Goal: Information Seeking & Learning: Learn about a topic

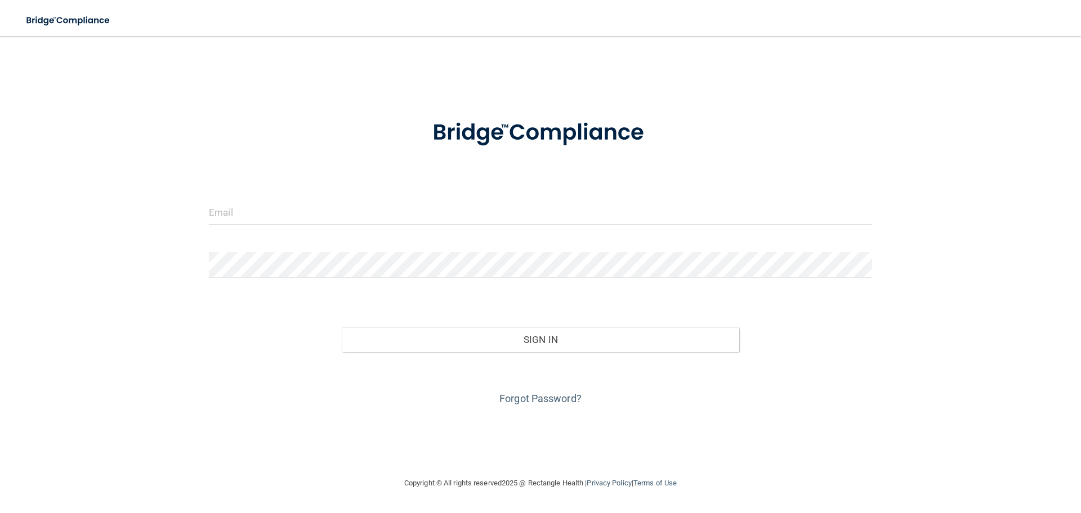
click at [292, 228] on div at bounding box center [541, 216] width 680 height 34
drag, startPoint x: 293, startPoint y: 211, endPoint x: 306, endPoint y: 216, distance: 14.4
click at [293, 211] on input "email" at bounding box center [540, 211] width 663 height 25
type input "[PERSON_NAME][EMAIL_ADDRESS][DOMAIN_NAME]"
click at [268, 211] on input "email" at bounding box center [540, 211] width 663 height 25
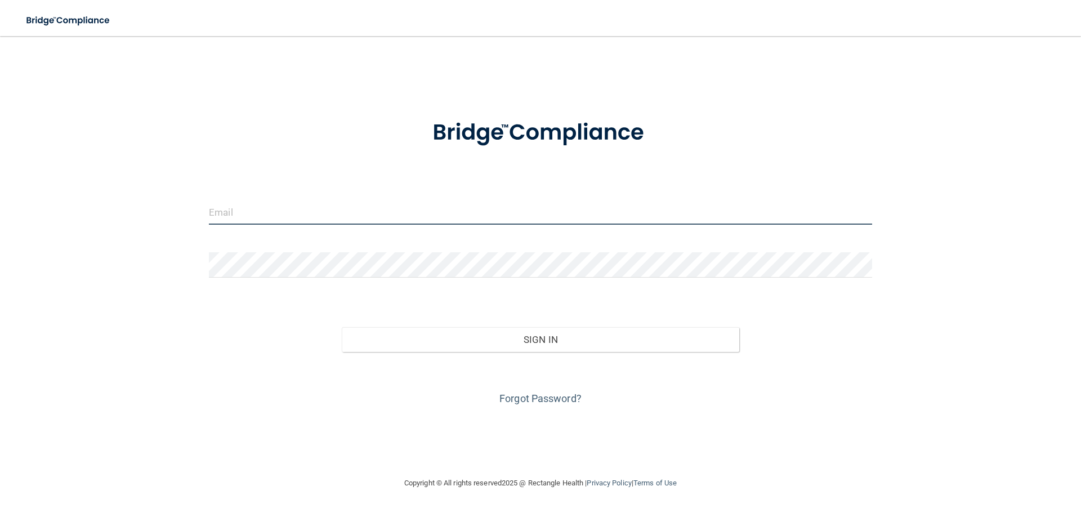
type input "[PERSON_NAME][EMAIL_ADDRESS][DOMAIN_NAME]"
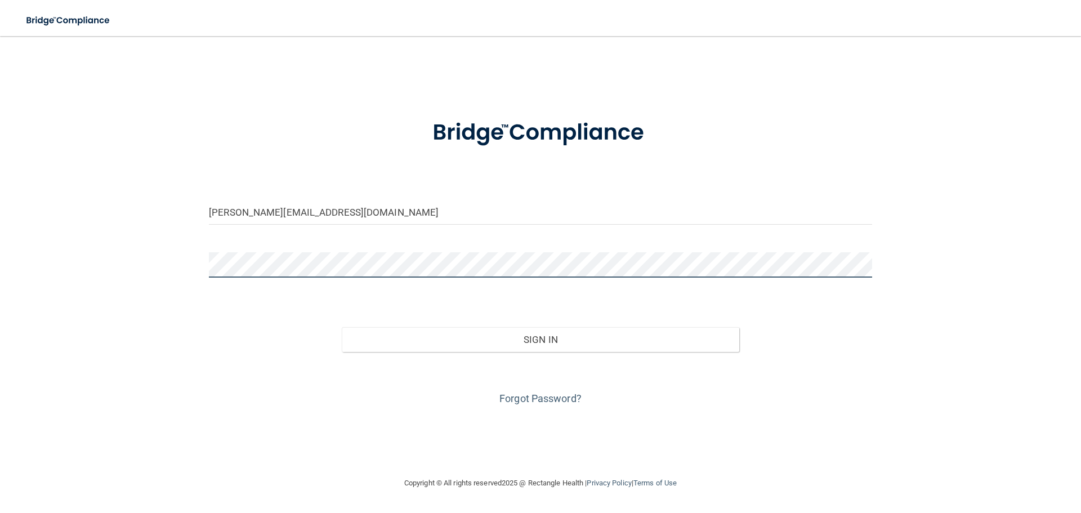
click at [342, 327] on button "Sign In" at bounding box center [541, 339] width 398 height 25
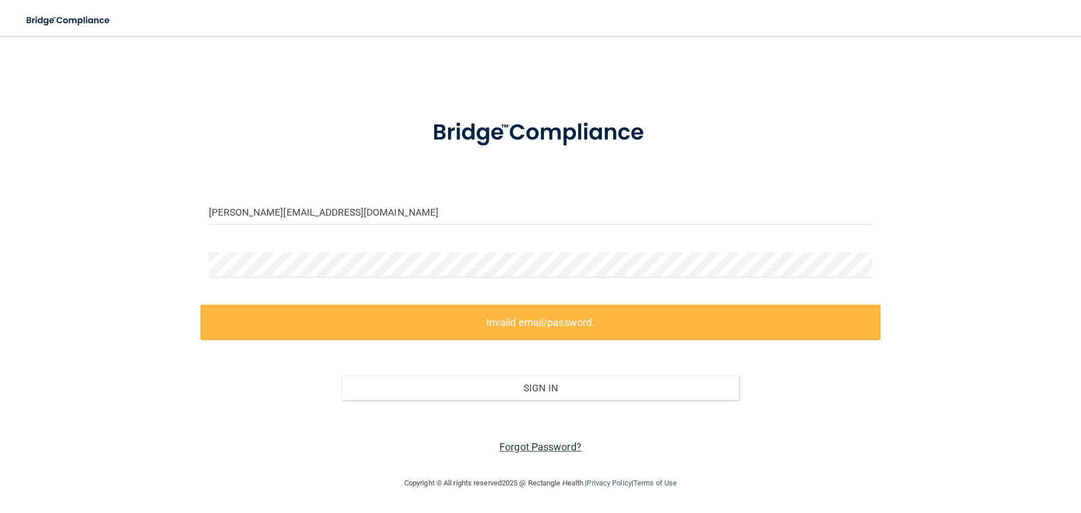
click at [540, 447] on link "Forgot Password?" at bounding box center [541, 447] width 82 height 12
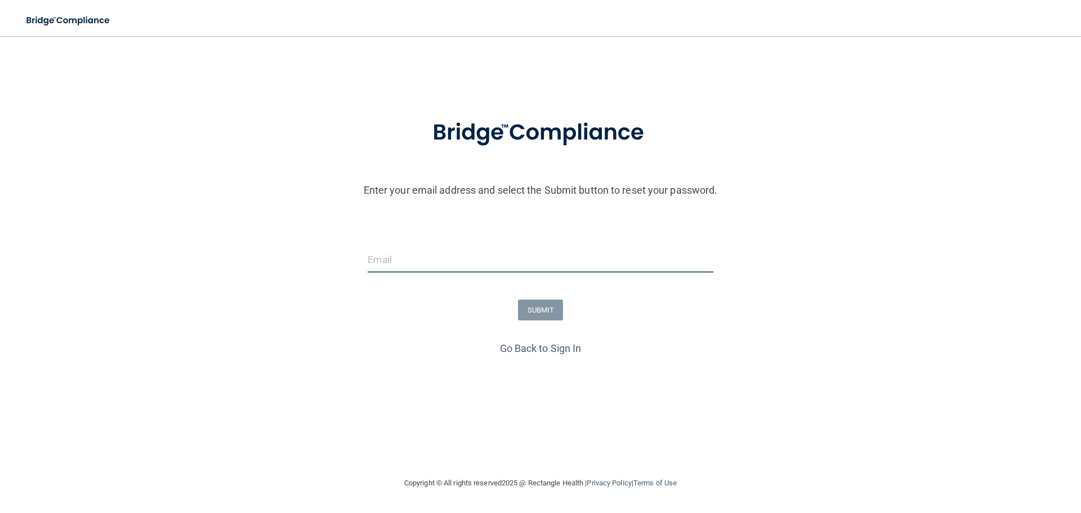
click at [398, 258] on input "email" at bounding box center [540, 259] width 345 height 25
type input "[PERSON_NAME][EMAIL_ADDRESS][DOMAIN_NAME]"
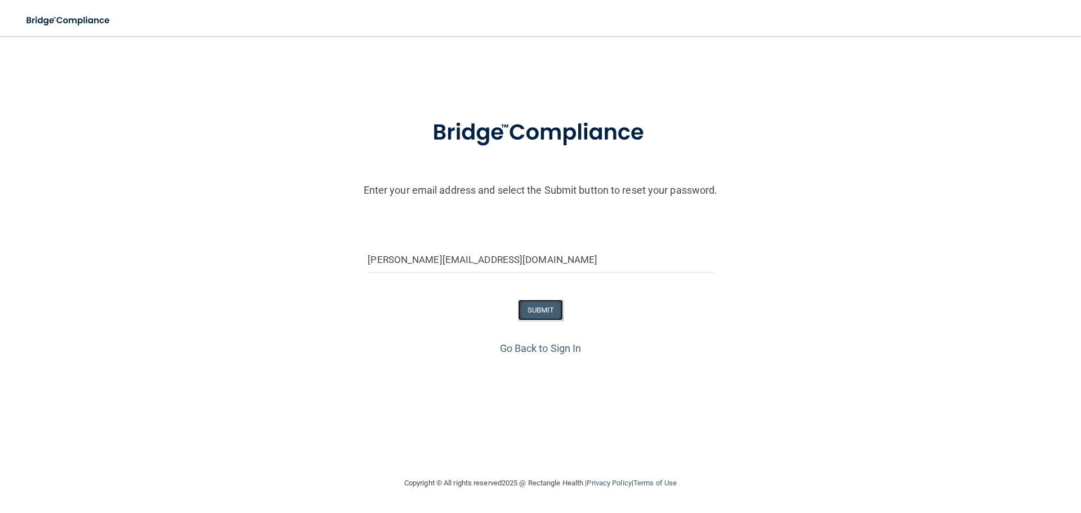
click at [536, 309] on button "SUBMIT" at bounding box center [541, 310] width 46 height 21
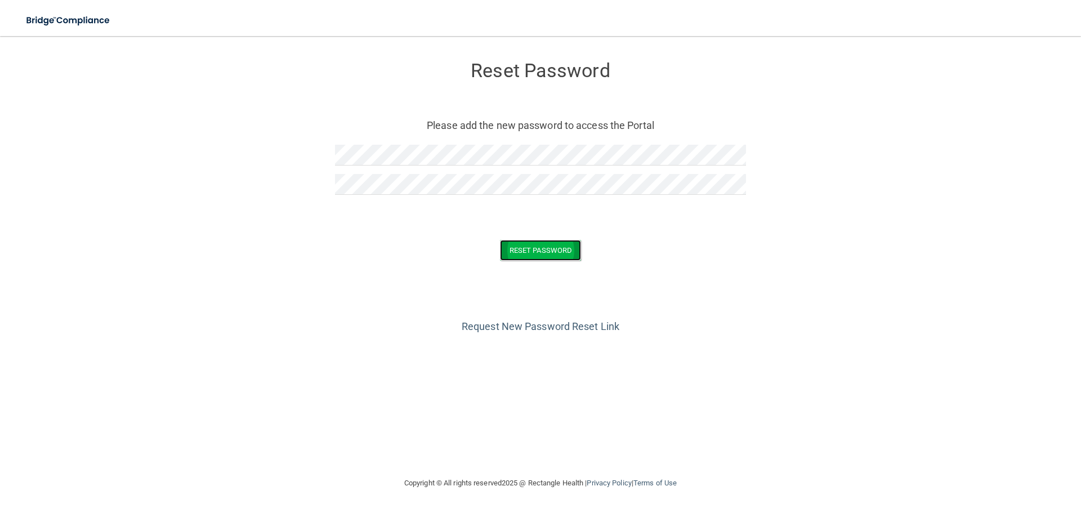
click at [558, 252] on button "Reset Password" at bounding box center [540, 250] width 81 height 21
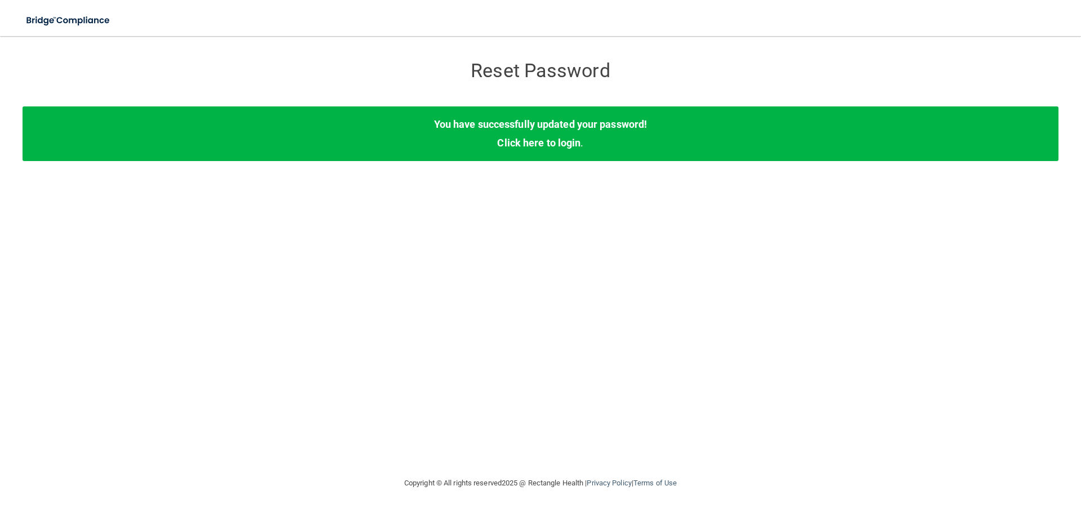
click at [555, 134] on div "You have successfully updated your password! Click here to login ." at bounding box center [541, 133] width 1036 height 54
click at [545, 137] on link "Click here to login" at bounding box center [538, 143] width 83 height 12
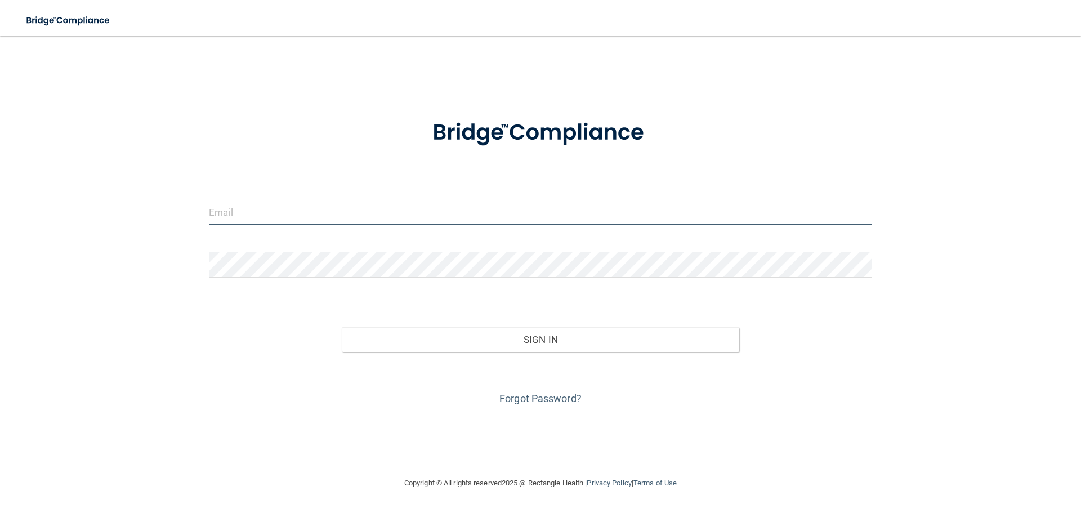
click at [255, 208] on input "email" at bounding box center [540, 211] width 663 height 25
type input "[PERSON_NAME][EMAIL_ADDRESS][DOMAIN_NAME]"
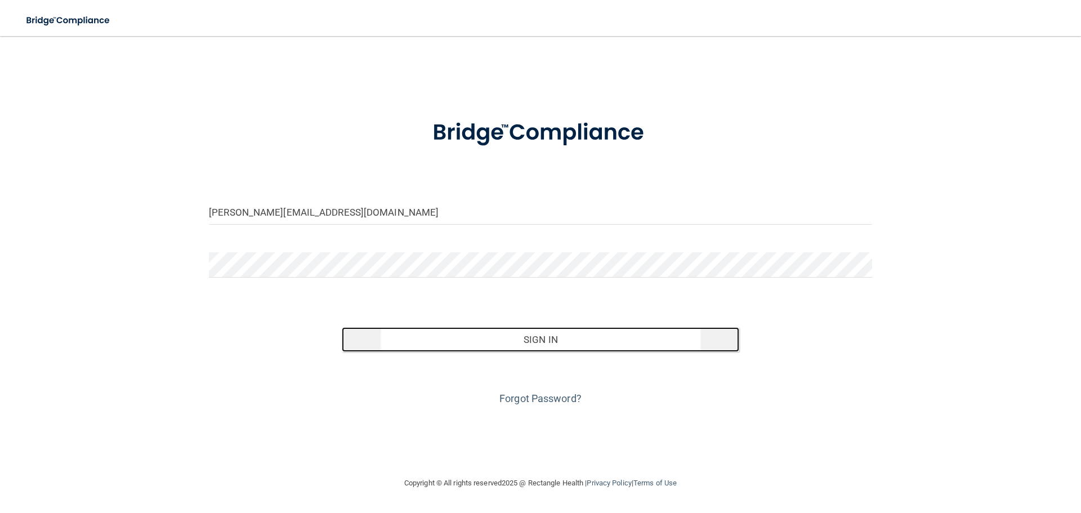
click at [550, 345] on button "Sign In" at bounding box center [541, 339] width 398 height 25
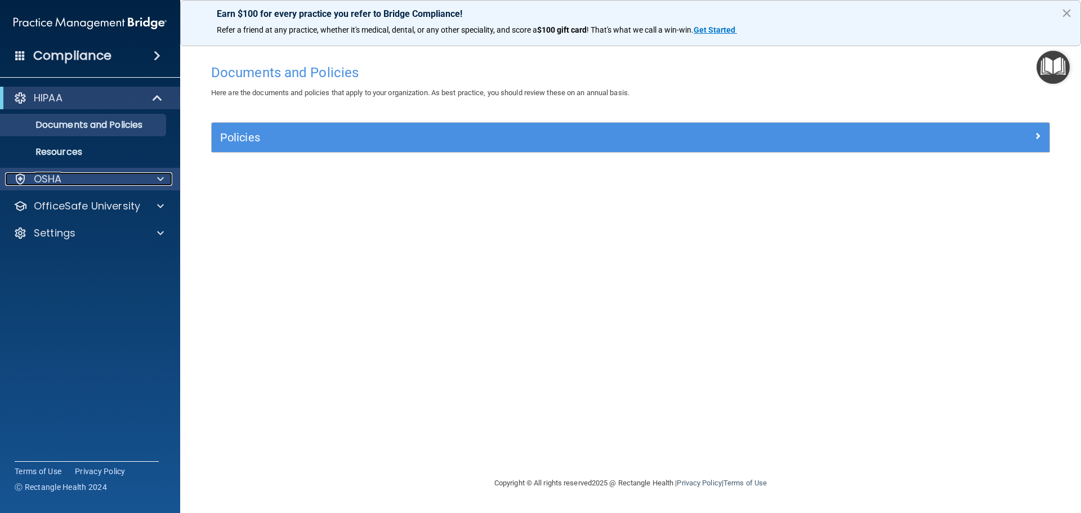
click at [155, 180] on div at bounding box center [159, 179] width 28 height 14
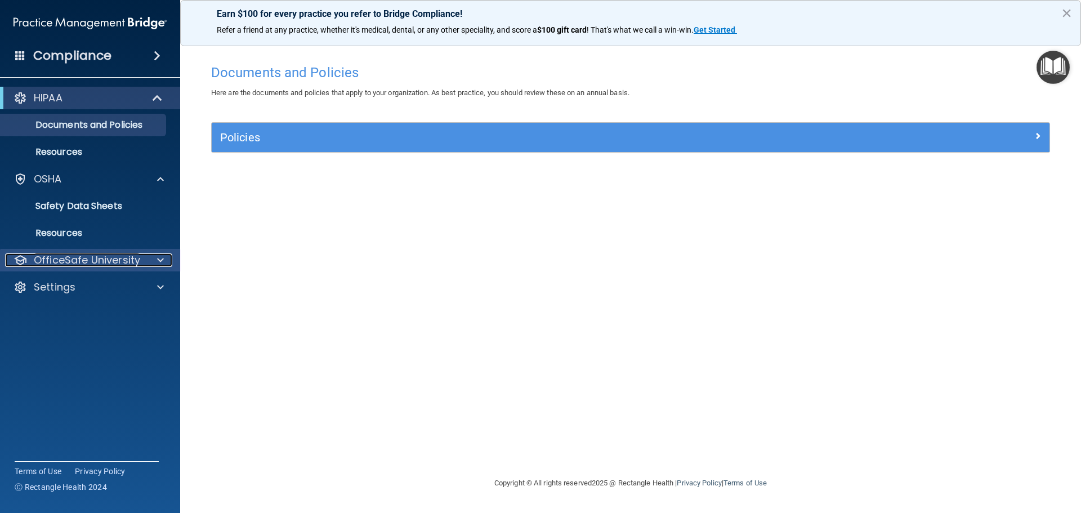
click at [149, 261] on div at bounding box center [159, 260] width 28 height 14
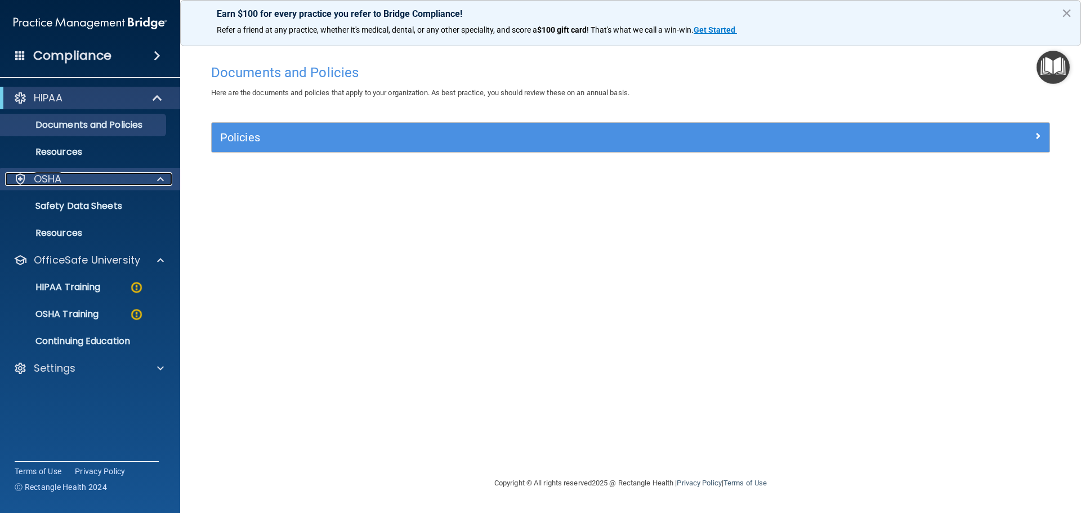
click at [160, 175] on span at bounding box center [160, 179] width 7 height 14
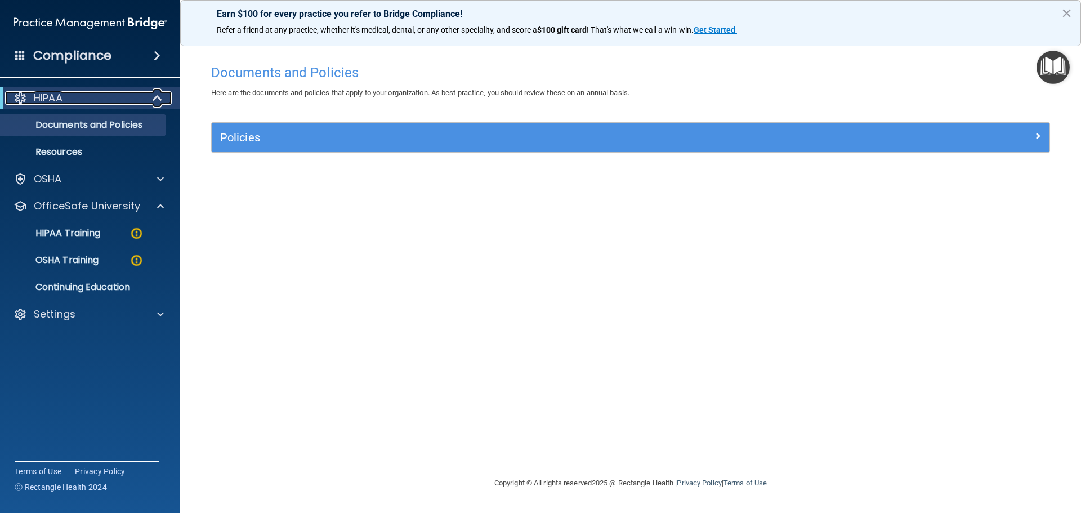
click at [152, 98] on div at bounding box center [158, 98] width 28 height 14
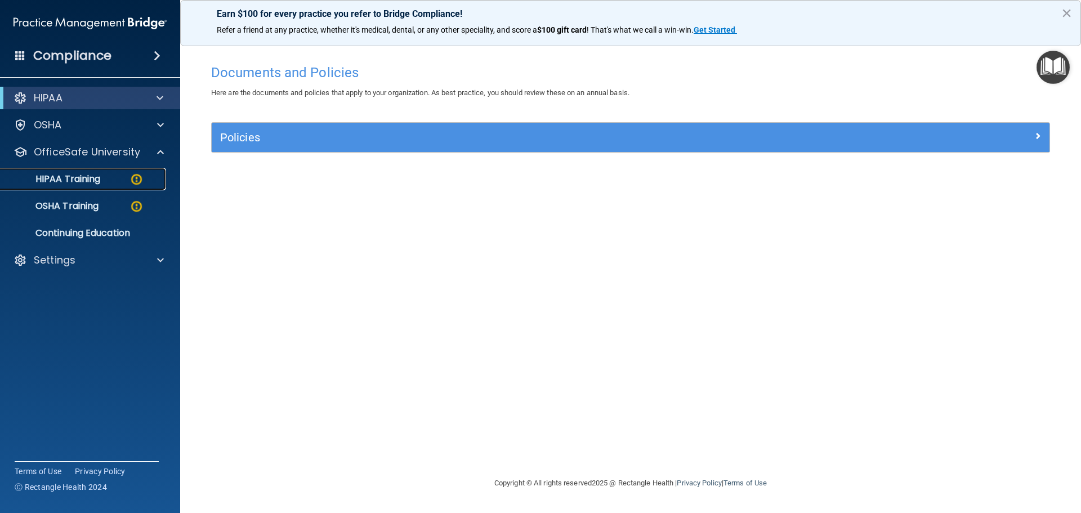
click at [113, 184] on div "HIPAA Training" at bounding box center [84, 178] width 154 height 11
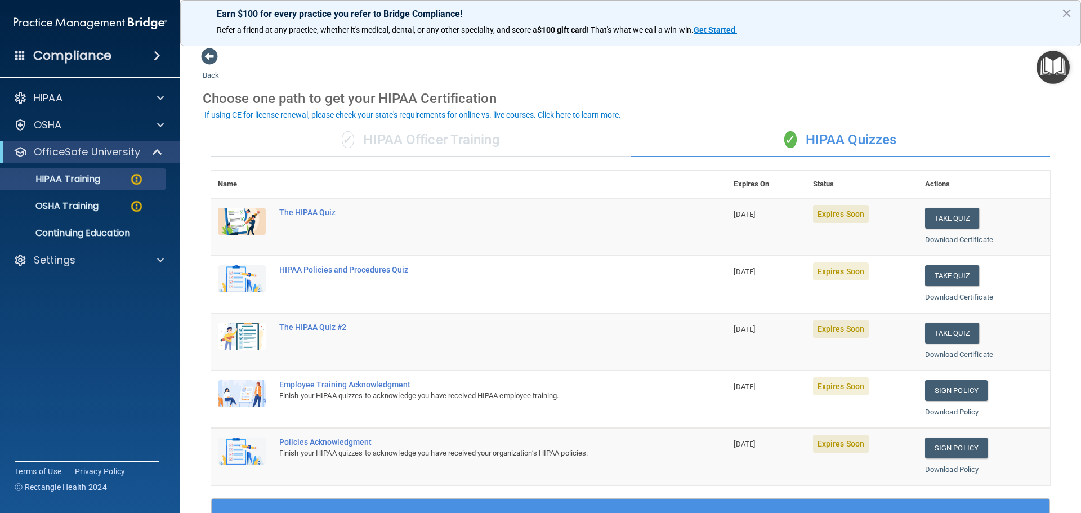
click at [946, 406] on div "Download Policy" at bounding box center [984, 413] width 118 height 14
click at [943, 395] on link "Sign Policy" at bounding box center [956, 390] width 63 height 21
click at [952, 453] on link "Sign Policy" at bounding box center [956, 448] width 63 height 21
click at [103, 210] on div "OSHA Training" at bounding box center [84, 206] width 154 height 11
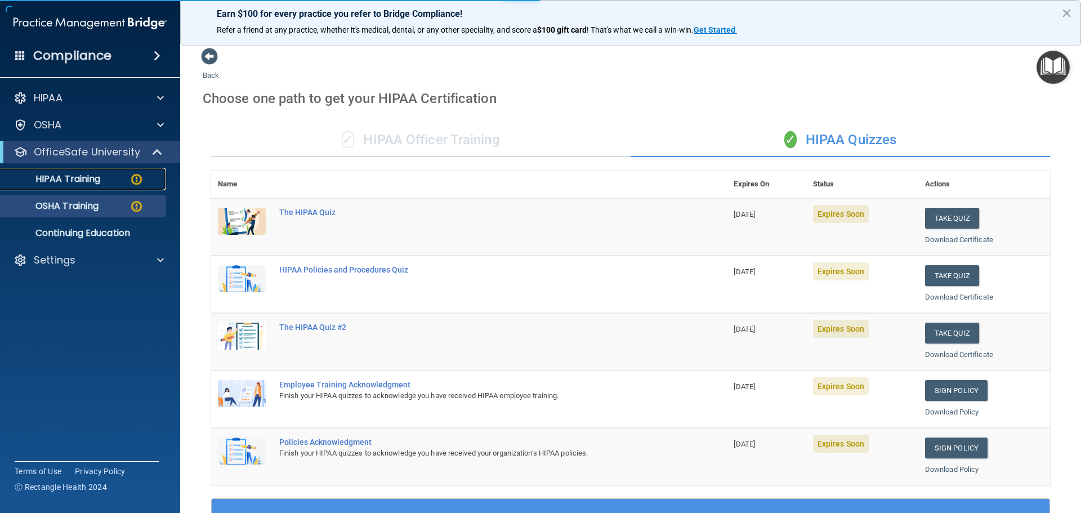
click at [103, 184] on div "HIPAA Training" at bounding box center [84, 178] width 154 height 11
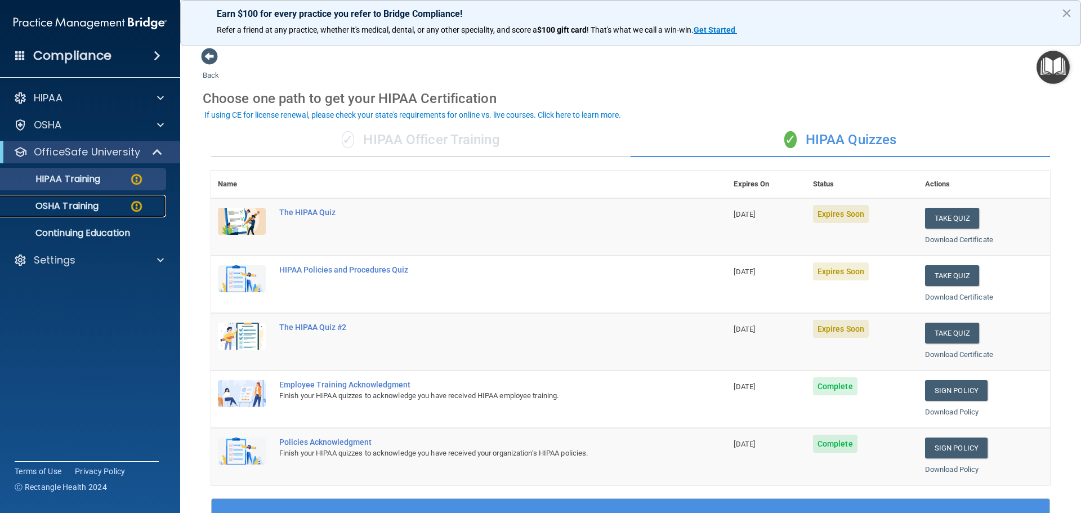
click at [86, 208] on p "OSHA Training" at bounding box center [52, 206] width 91 height 11
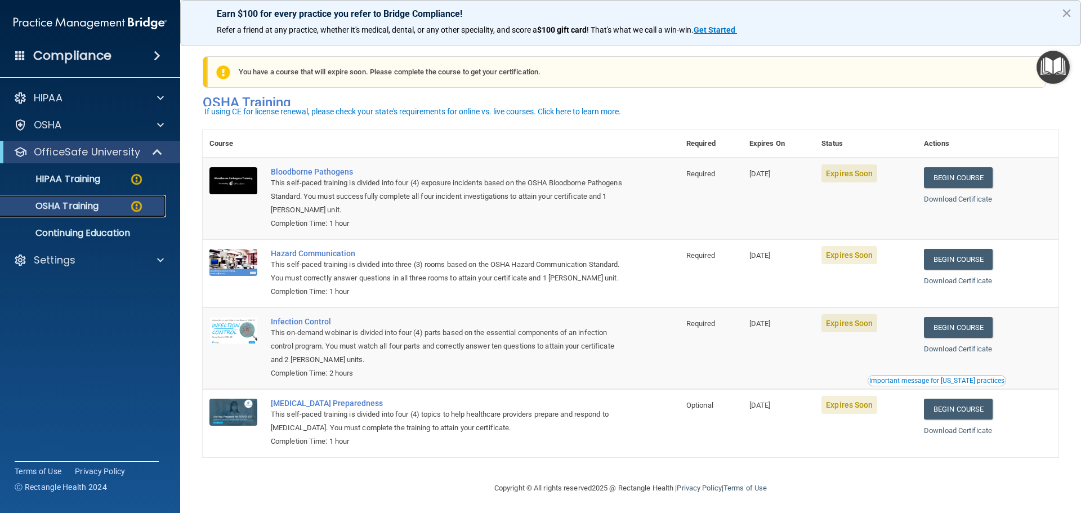
scroll to position [19, 0]
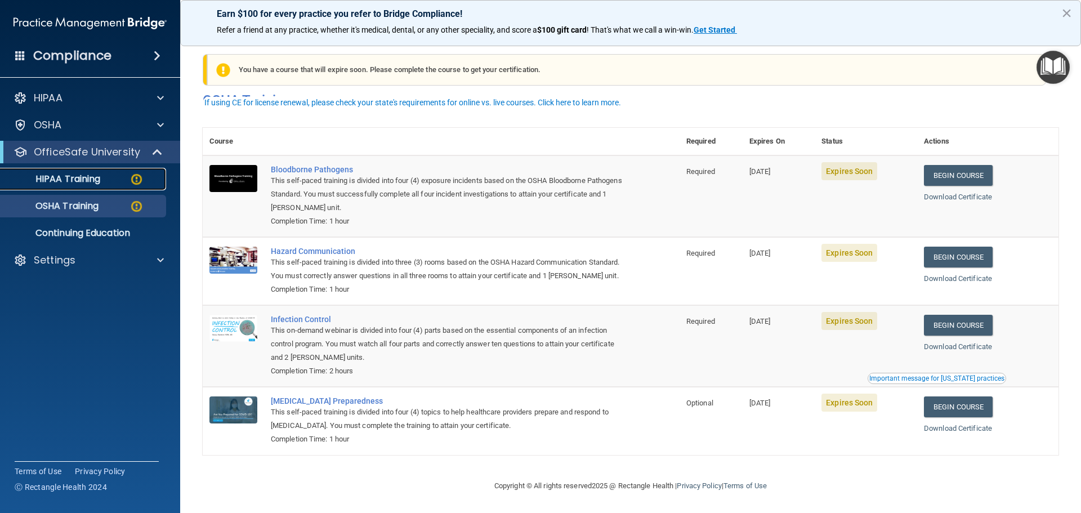
click at [99, 182] on p "HIPAA Training" at bounding box center [53, 178] width 93 height 11
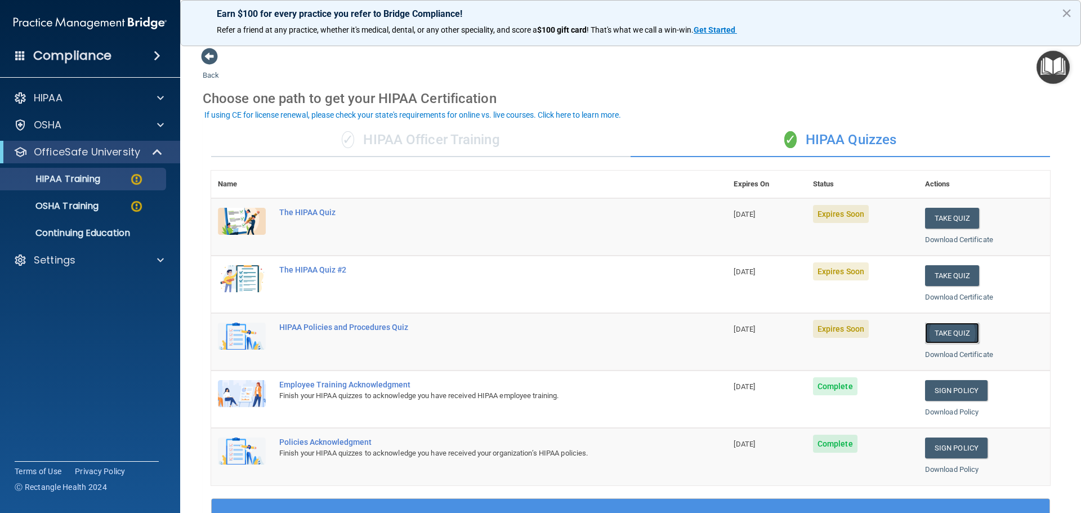
click at [945, 331] on button "Take Quiz" at bounding box center [952, 333] width 54 height 21
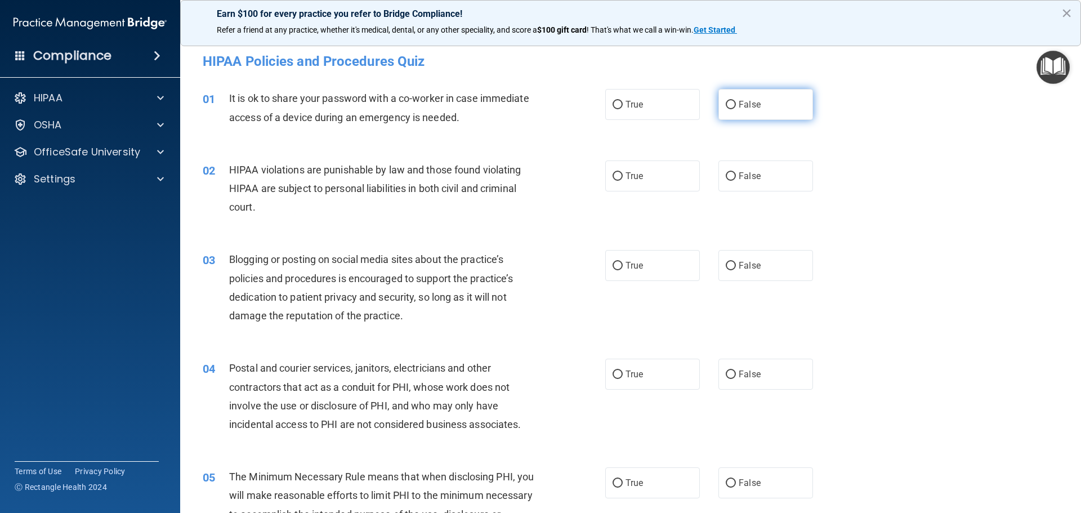
click at [747, 109] on span "False" at bounding box center [750, 104] width 22 height 11
click at [736, 109] on input "False" at bounding box center [731, 105] width 10 height 8
radio input "true"
click at [672, 179] on label "True" at bounding box center [652, 176] width 95 height 31
click at [623, 179] on input "True" at bounding box center [618, 176] width 10 height 8
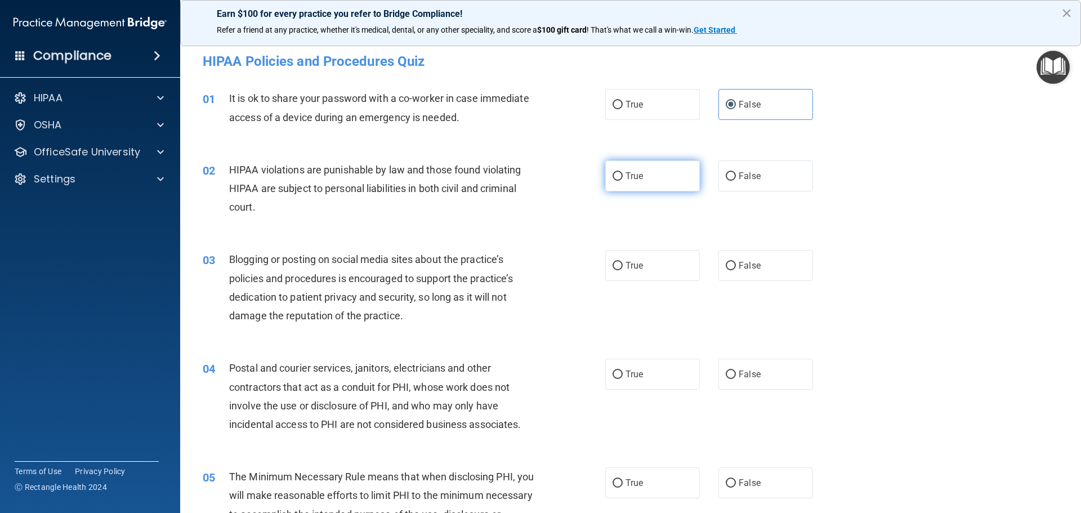
radio input "true"
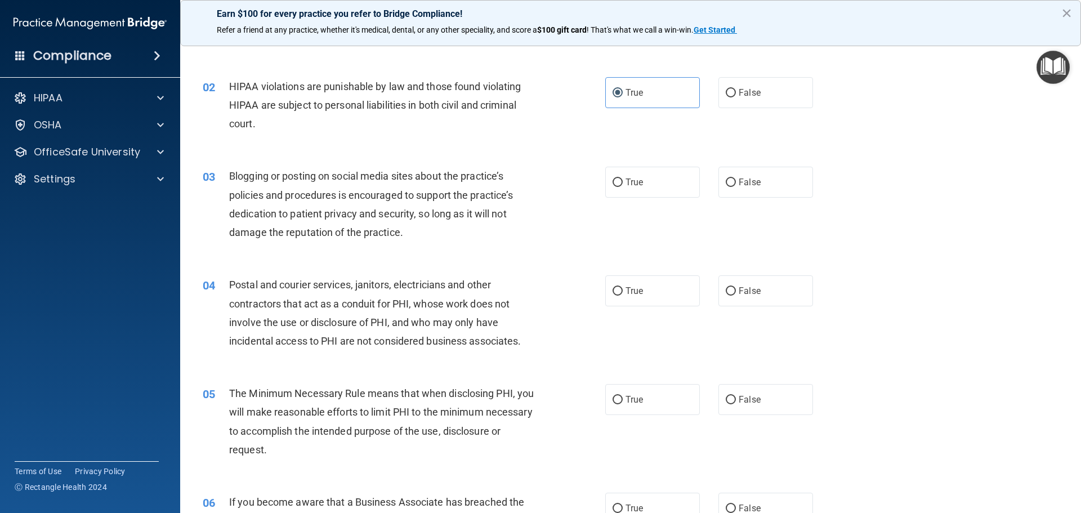
scroll to position [113, 0]
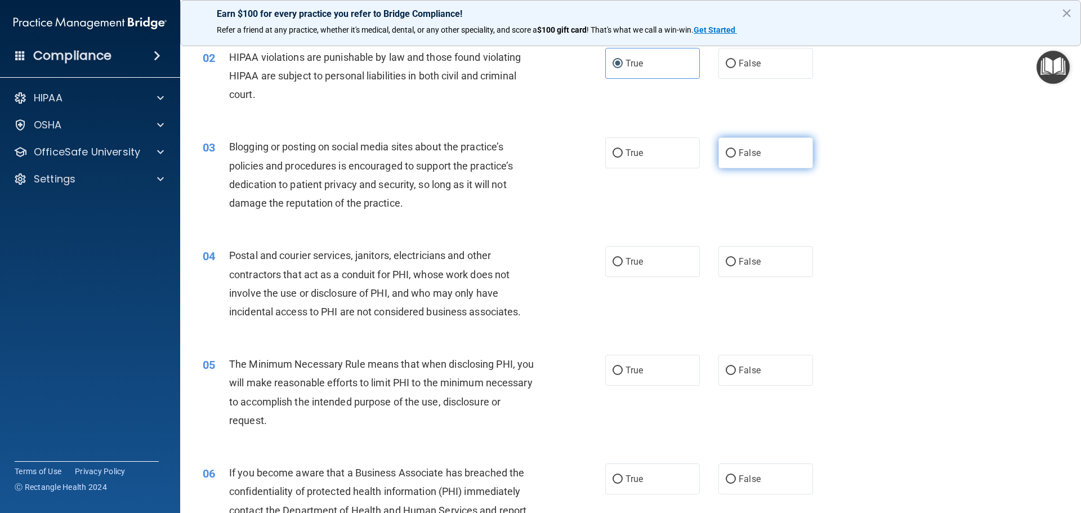
click at [751, 151] on span "False" at bounding box center [750, 153] width 22 height 11
click at [736, 151] on input "False" at bounding box center [731, 153] width 10 height 8
radio input "true"
click at [636, 260] on span "True" at bounding box center [634, 261] width 17 height 11
click at [623, 260] on input "True" at bounding box center [618, 262] width 10 height 8
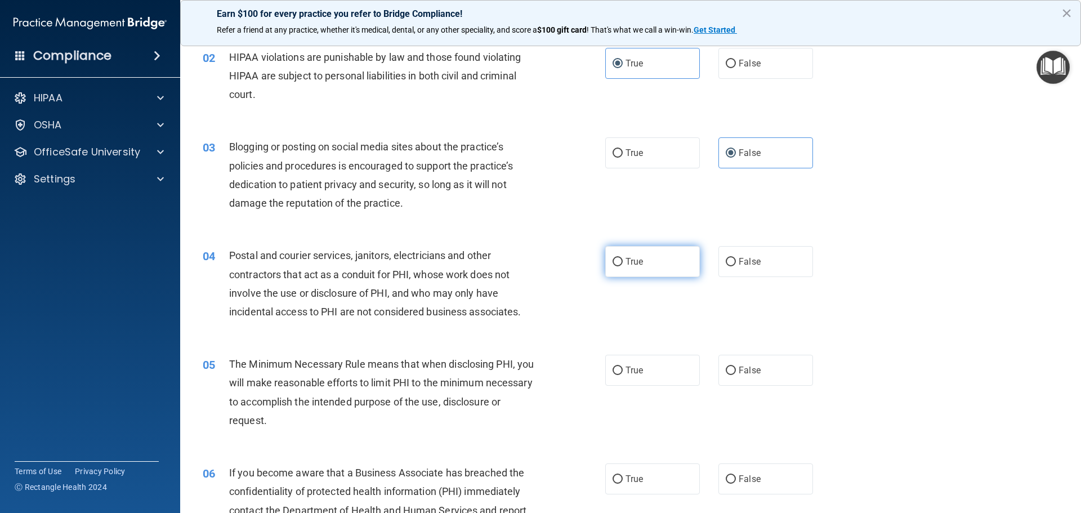
radio input "true"
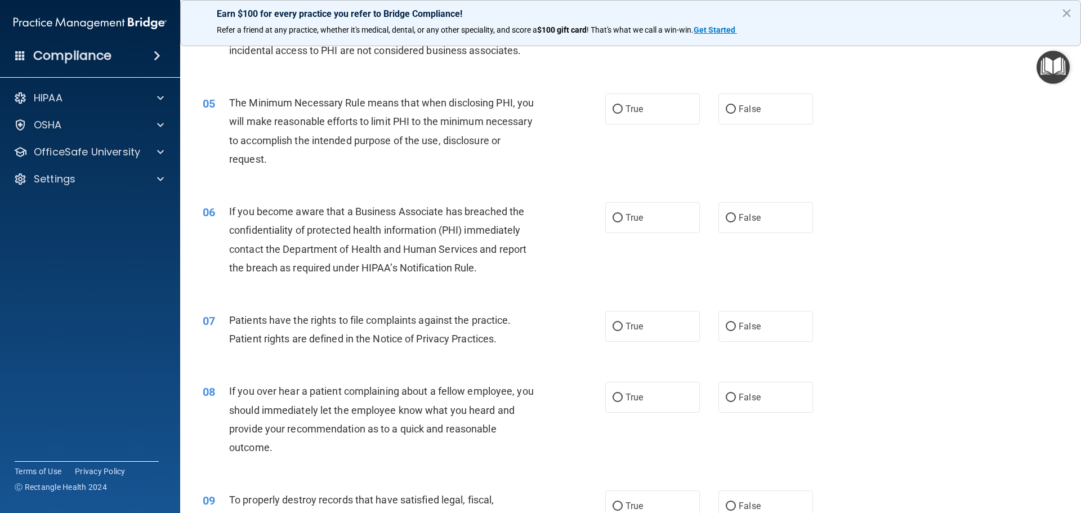
scroll to position [394, 0]
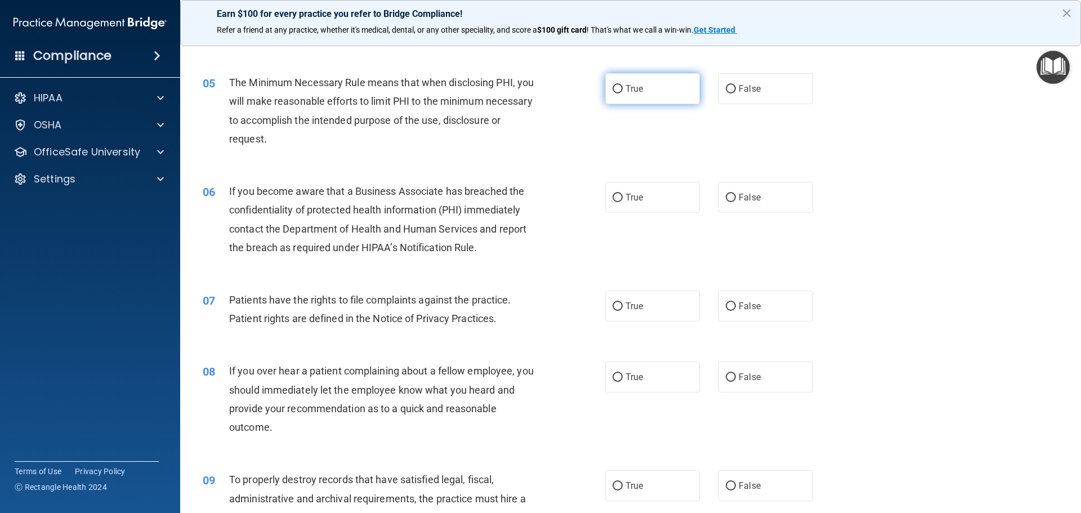
click at [669, 90] on label "True" at bounding box center [652, 88] width 95 height 31
click at [623, 90] on input "True" at bounding box center [618, 89] width 10 height 8
radio input "true"
click at [658, 210] on label "True" at bounding box center [652, 197] width 95 height 31
click at [623, 202] on input "True" at bounding box center [618, 198] width 10 height 8
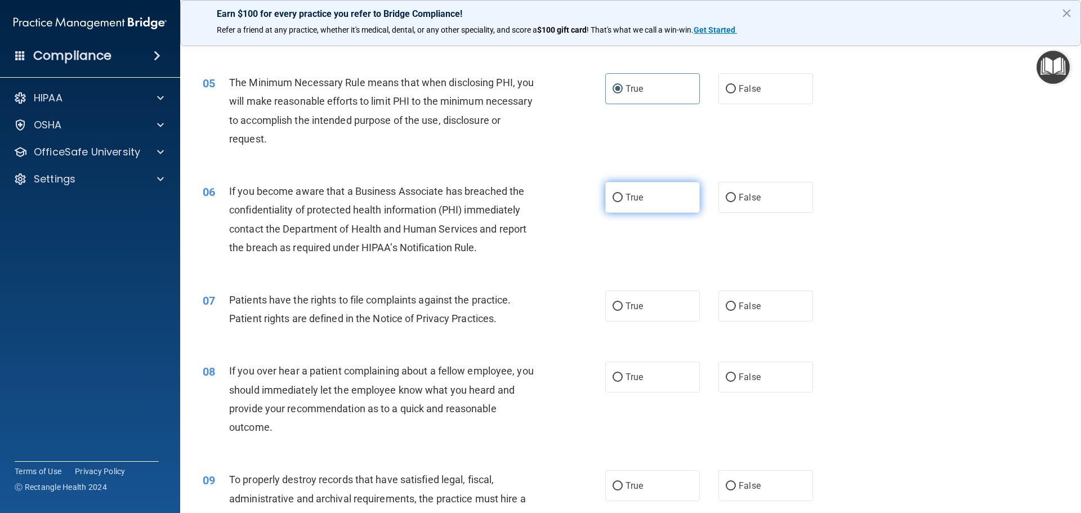
radio input "true"
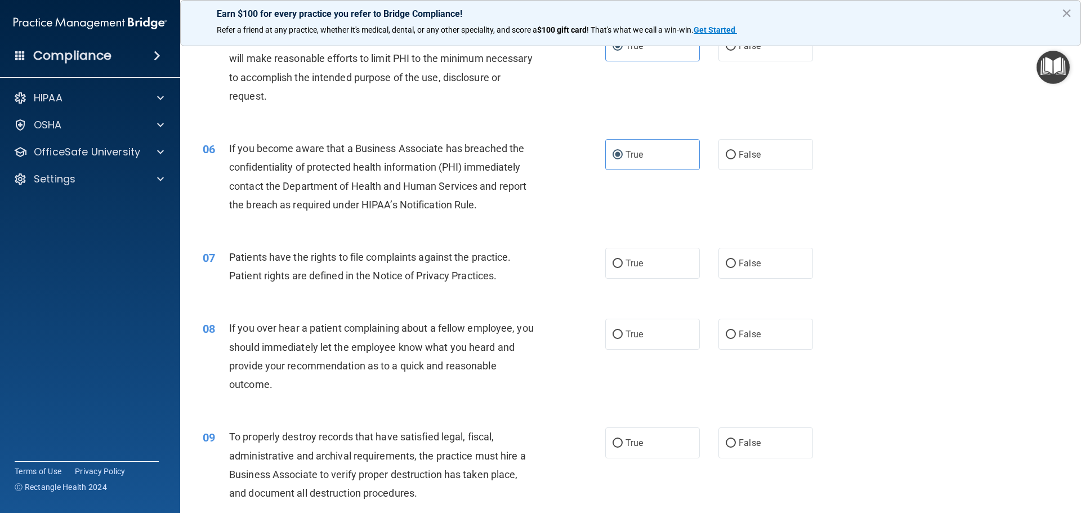
scroll to position [620, 0]
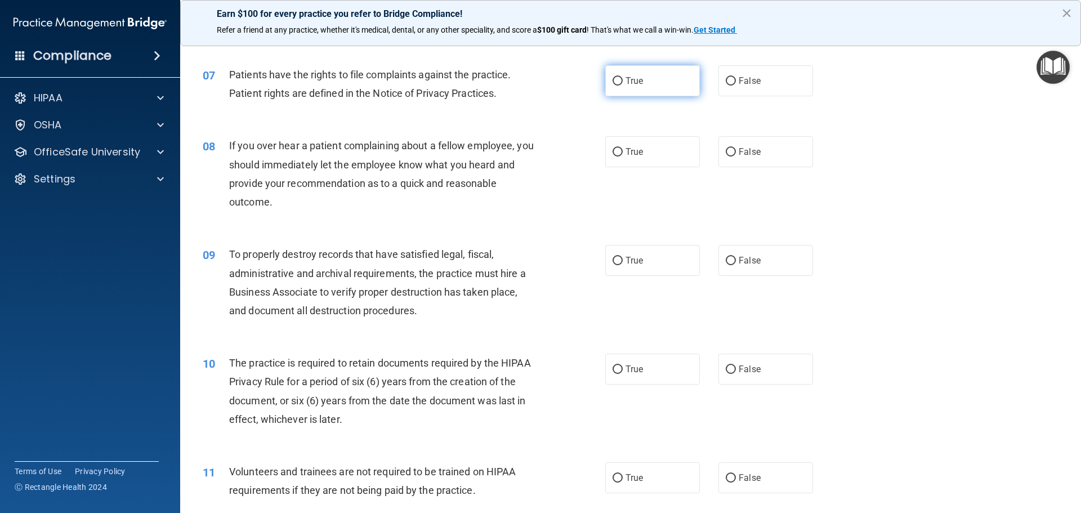
click at [649, 75] on label "True" at bounding box center [652, 80] width 95 height 31
click at [623, 77] on input "True" at bounding box center [618, 81] width 10 height 8
radio input "true"
click at [759, 164] on label "False" at bounding box center [766, 151] width 95 height 31
click at [736, 157] on input "False" at bounding box center [731, 152] width 10 height 8
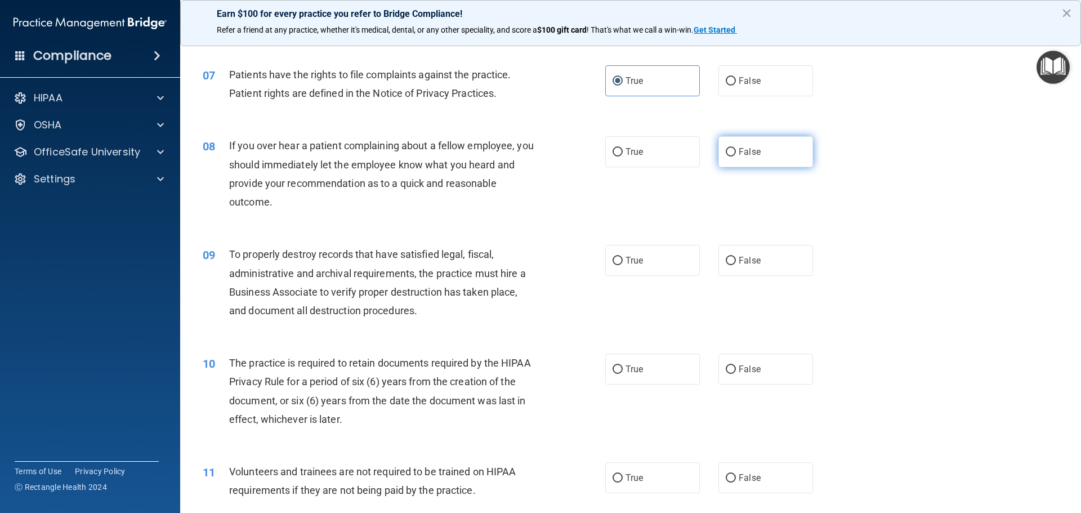
radio input "true"
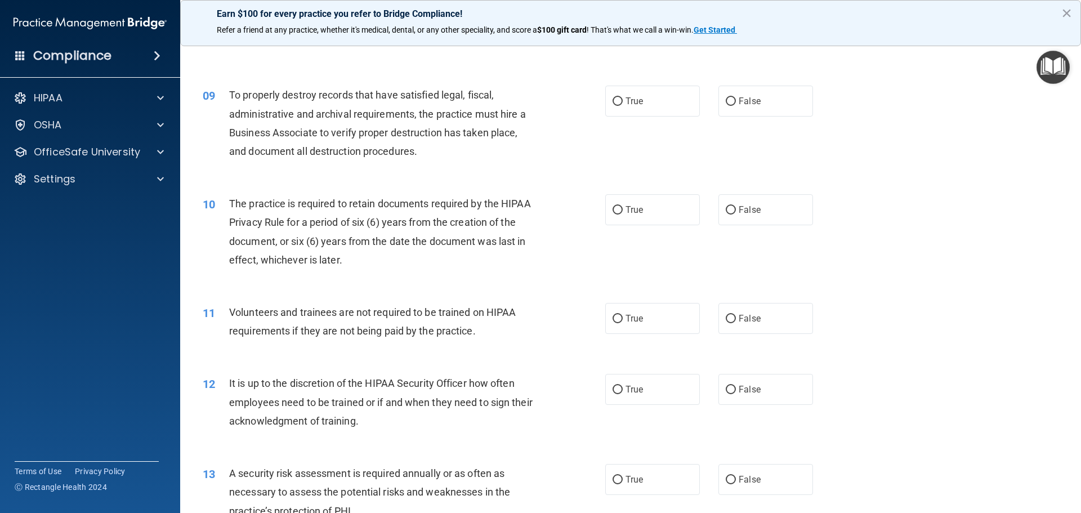
scroll to position [789, 0]
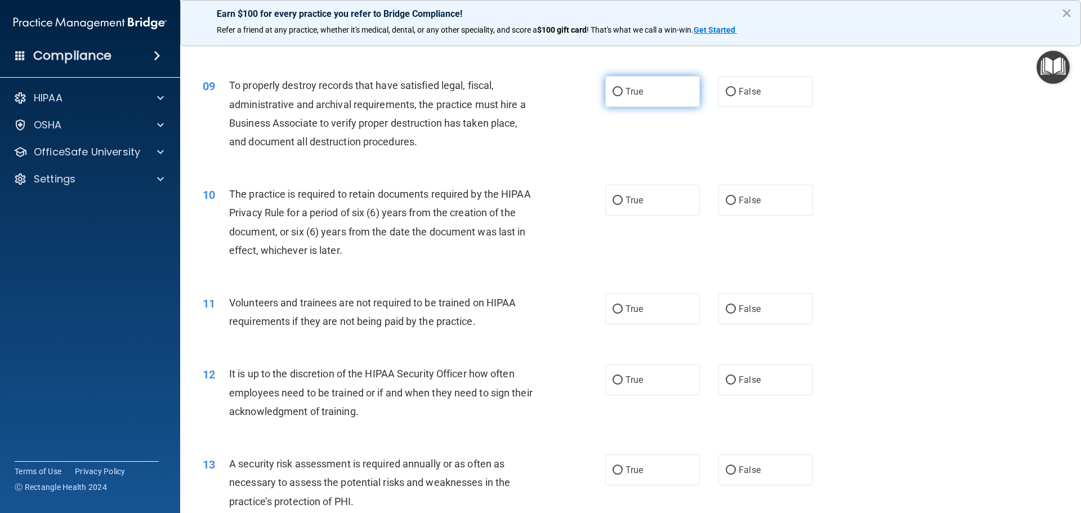
click at [644, 100] on label "True" at bounding box center [652, 91] width 95 height 31
click at [623, 96] on input "True" at bounding box center [618, 92] width 10 height 8
radio input "true"
click at [640, 210] on label "True" at bounding box center [652, 200] width 95 height 31
click at [623, 205] on input "True" at bounding box center [618, 201] width 10 height 8
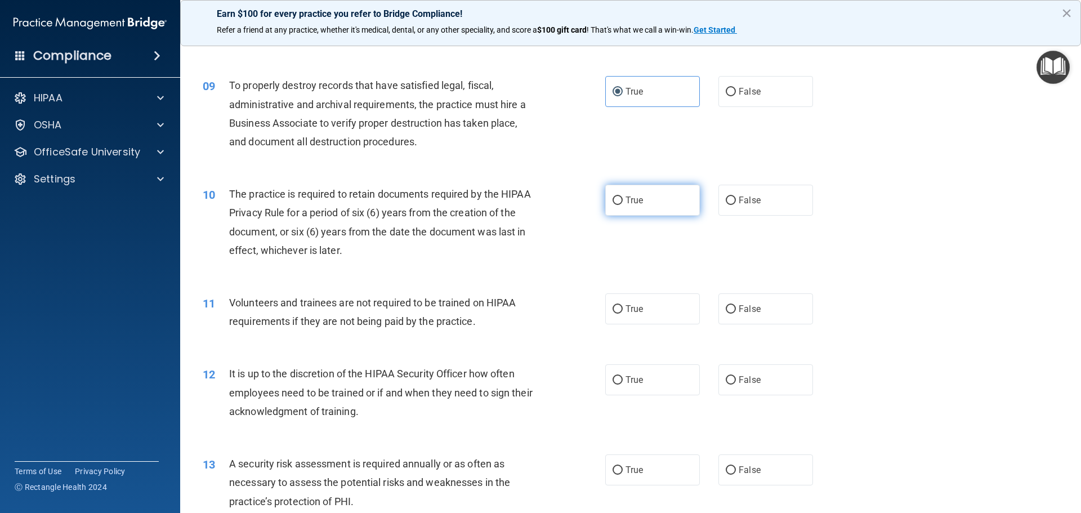
radio input "true"
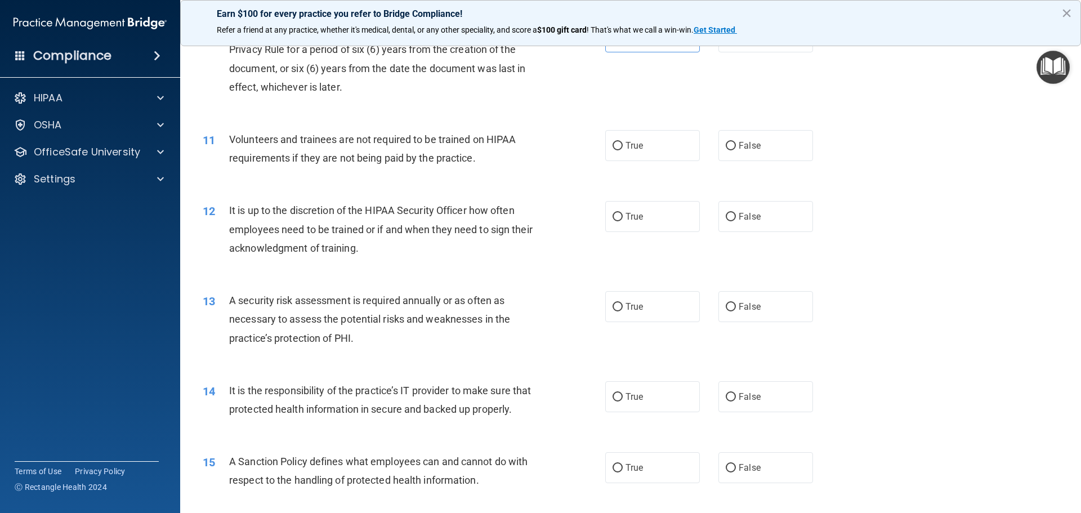
scroll to position [957, 0]
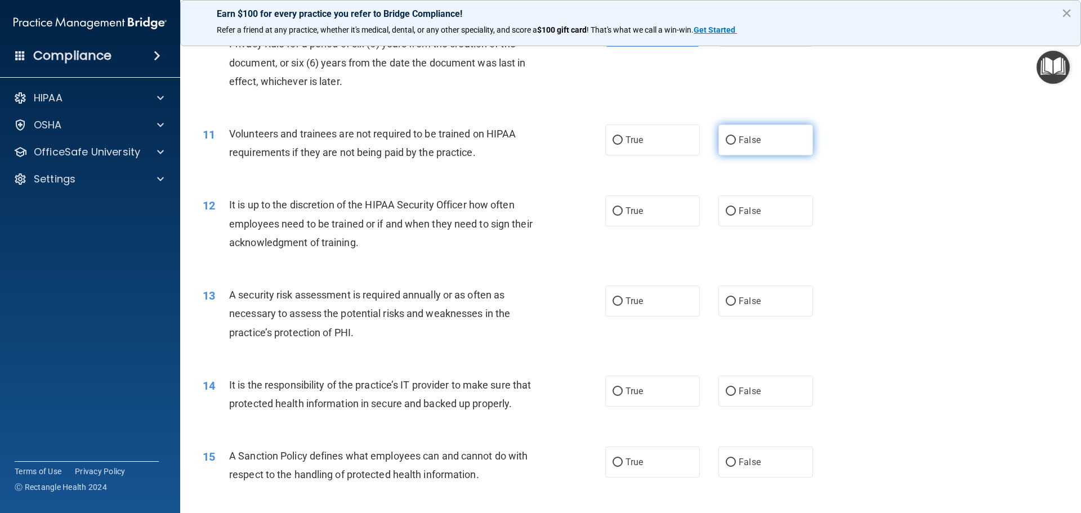
click at [784, 146] on label "False" at bounding box center [766, 139] width 95 height 31
click at [736, 145] on input "False" at bounding box center [731, 140] width 10 height 8
radio input "true"
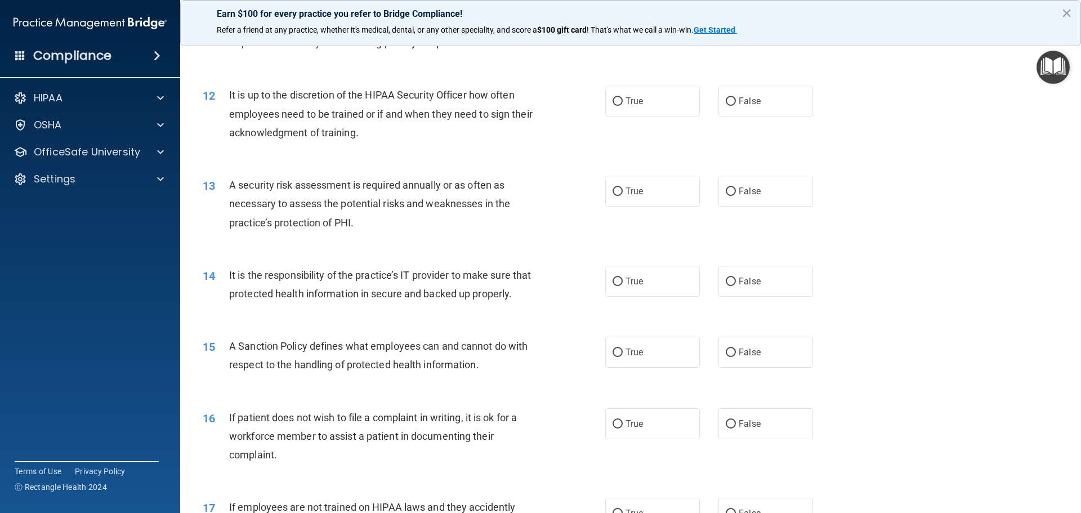
scroll to position [1070, 0]
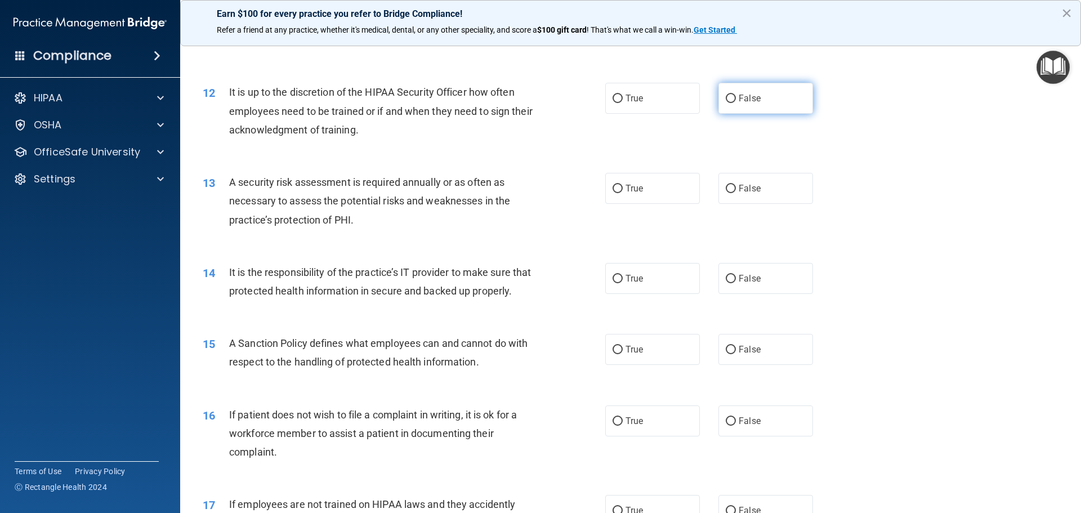
click at [741, 103] on span "False" at bounding box center [750, 98] width 22 height 11
click at [736, 103] on input "False" at bounding box center [731, 99] width 10 height 8
radio input "true"
click at [638, 186] on span "True" at bounding box center [634, 188] width 17 height 11
click at [623, 186] on input "True" at bounding box center [618, 189] width 10 height 8
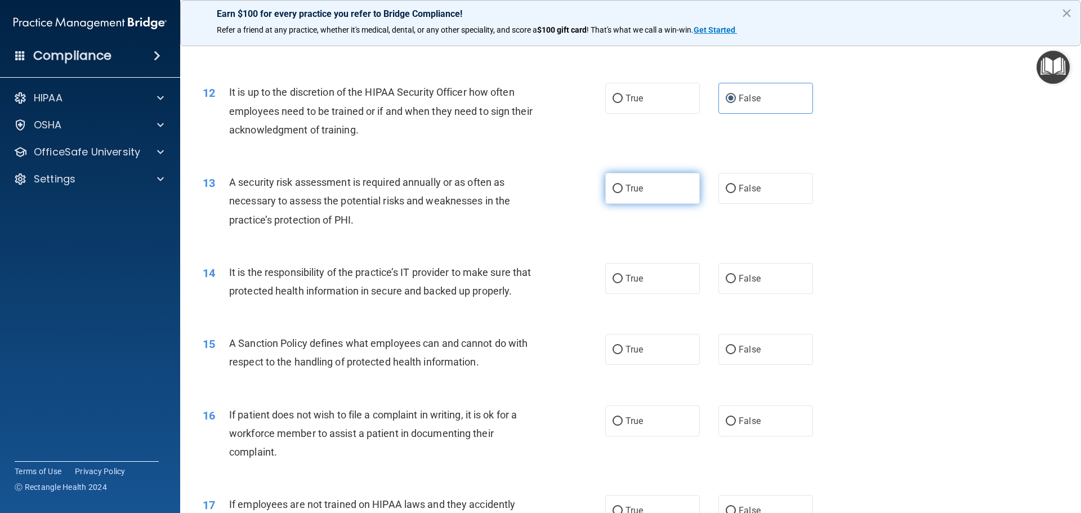
radio input "true"
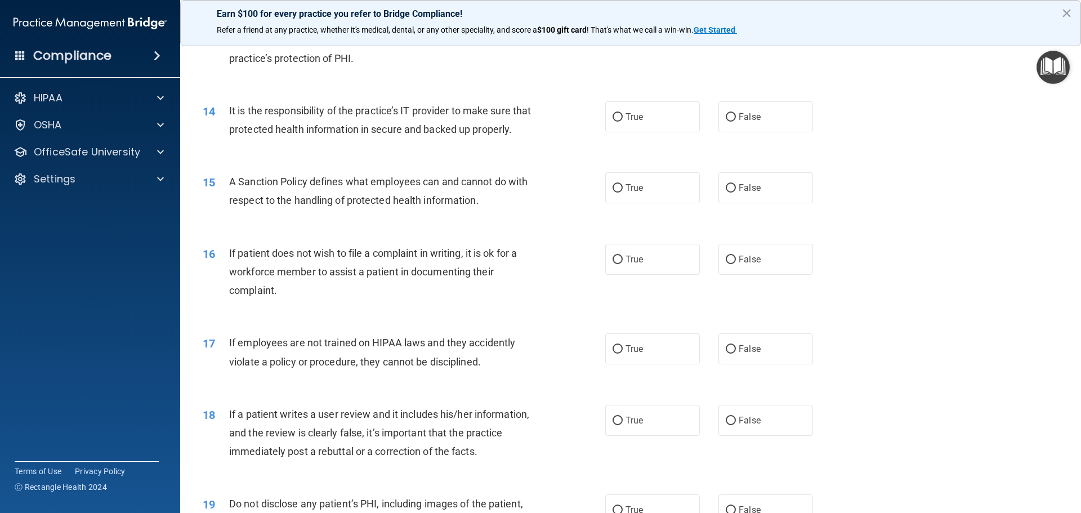
scroll to position [1239, 0]
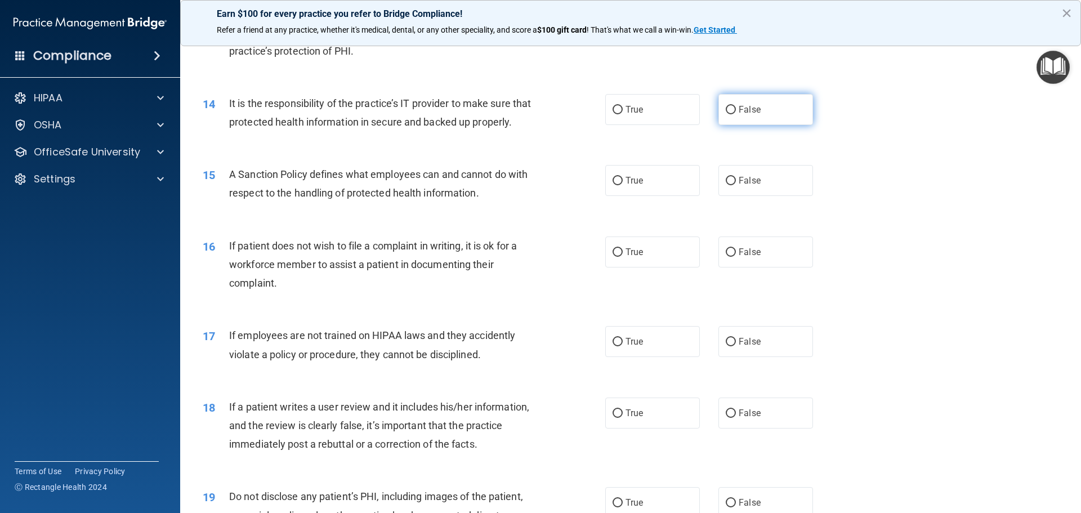
click at [739, 108] on span "False" at bounding box center [750, 109] width 22 height 11
click at [736, 108] on input "False" at bounding box center [731, 110] width 10 height 8
radio input "true"
click at [650, 196] on label "True" at bounding box center [652, 180] width 95 height 31
click at [623, 185] on input "True" at bounding box center [618, 181] width 10 height 8
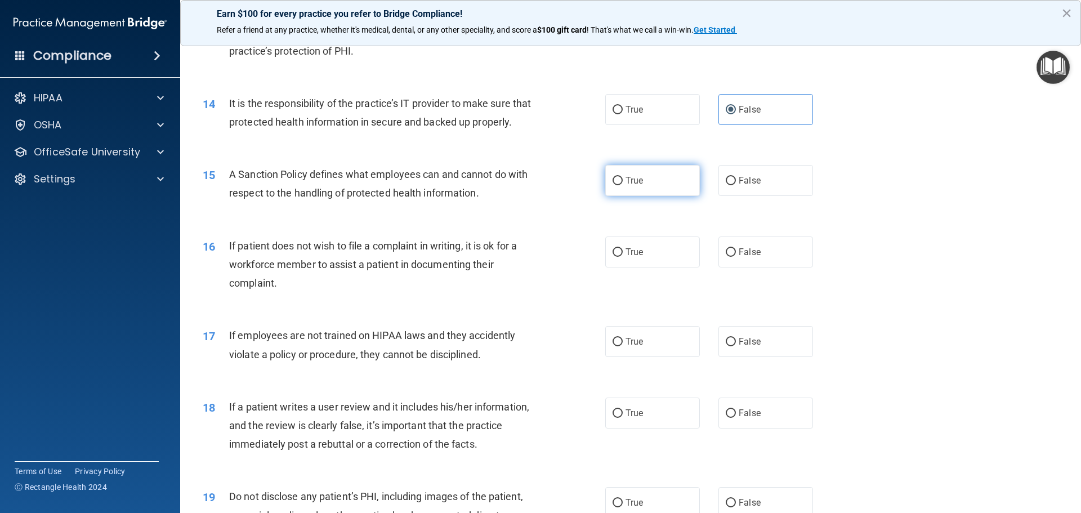
radio input "true"
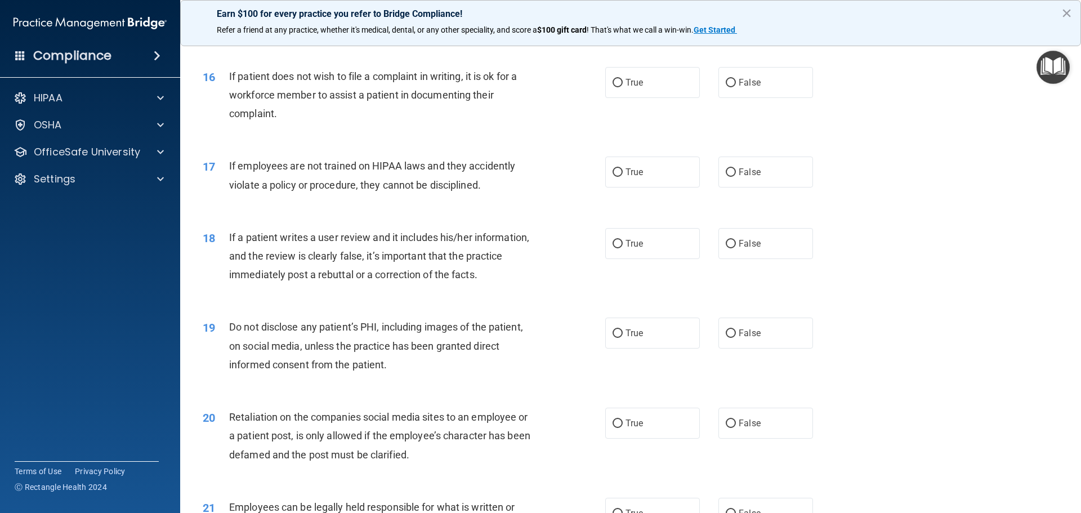
scroll to position [1408, 0]
click at [684, 99] on label "True" at bounding box center [652, 83] width 95 height 31
click at [623, 88] on input "True" at bounding box center [618, 83] width 10 height 8
radio input "true"
click at [739, 178] on span "False" at bounding box center [750, 172] width 22 height 11
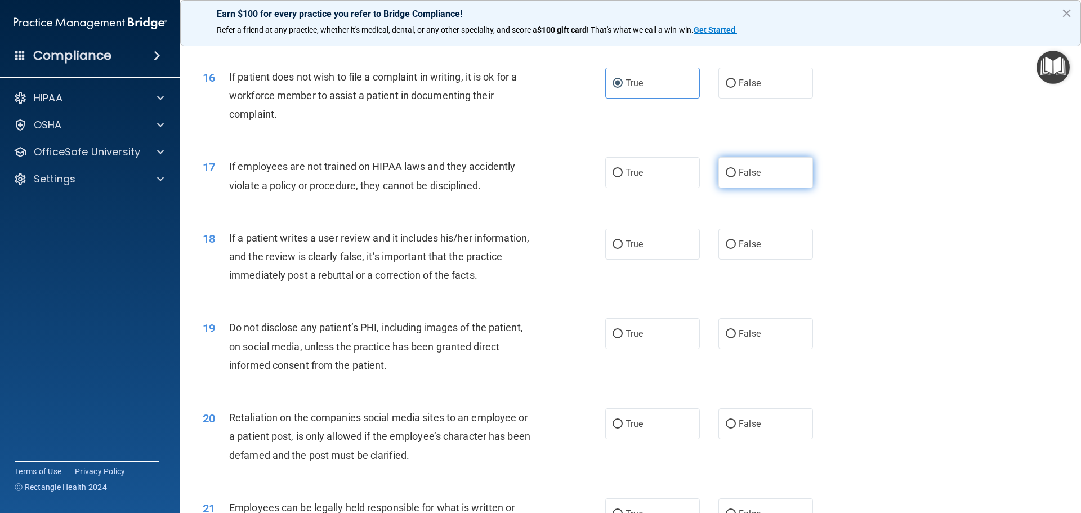
click at [736, 177] on input "False" at bounding box center [731, 173] width 10 height 8
radio input "true"
click at [688, 260] on label "True" at bounding box center [652, 244] width 95 height 31
click at [623, 249] on input "True" at bounding box center [618, 245] width 10 height 8
radio input "true"
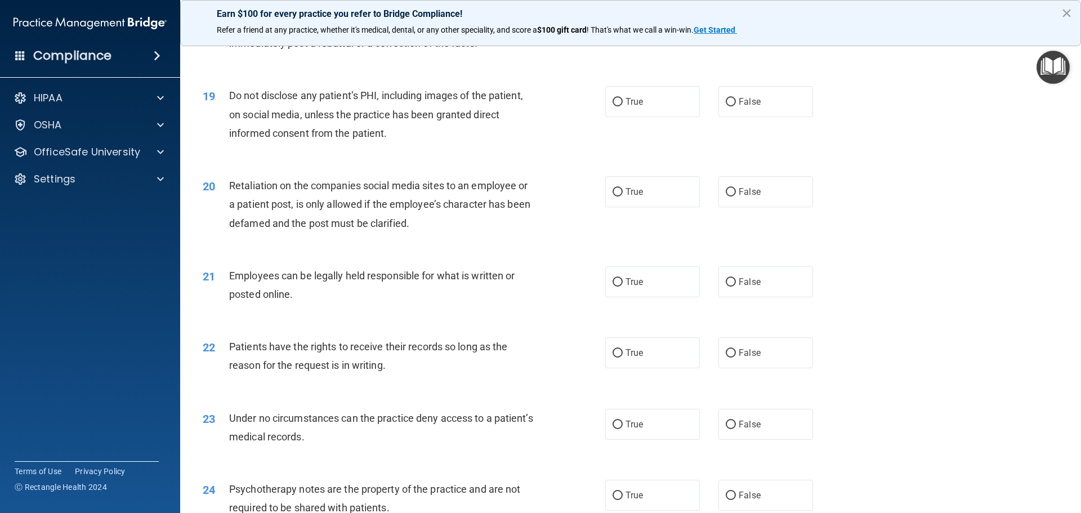
scroll to position [1690, 0]
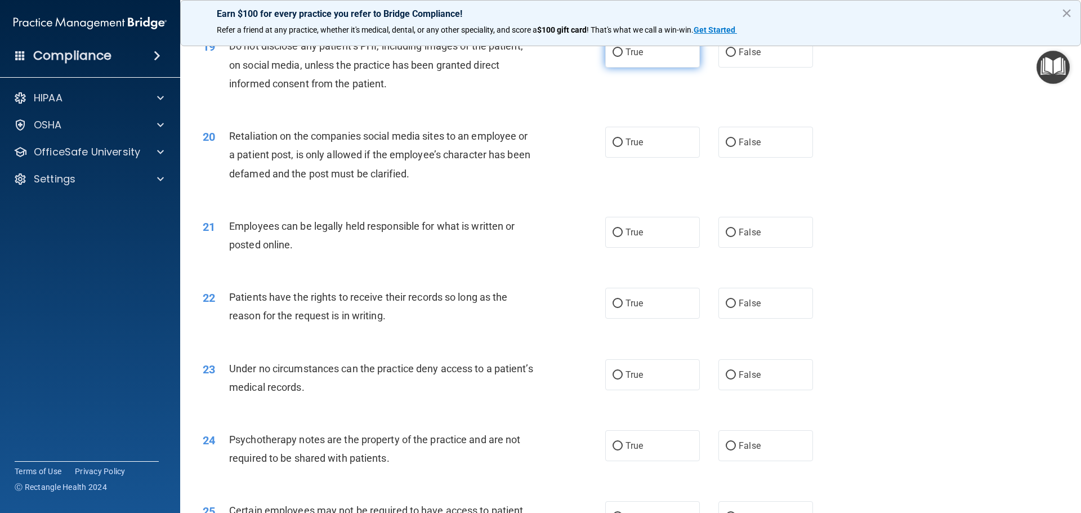
click at [657, 68] on label "True" at bounding box center [652, 52] width 95 height 31
click at [623, 57] on input "True" at bounding box center [618, 52] width 10 height 8
radio input "true"
click at [683, 158] on label "True" at bounding box center [652, 142] width 95 height 31
click at [623, 147] on input "True" at bounding box center [618, 143] width 10 height 8
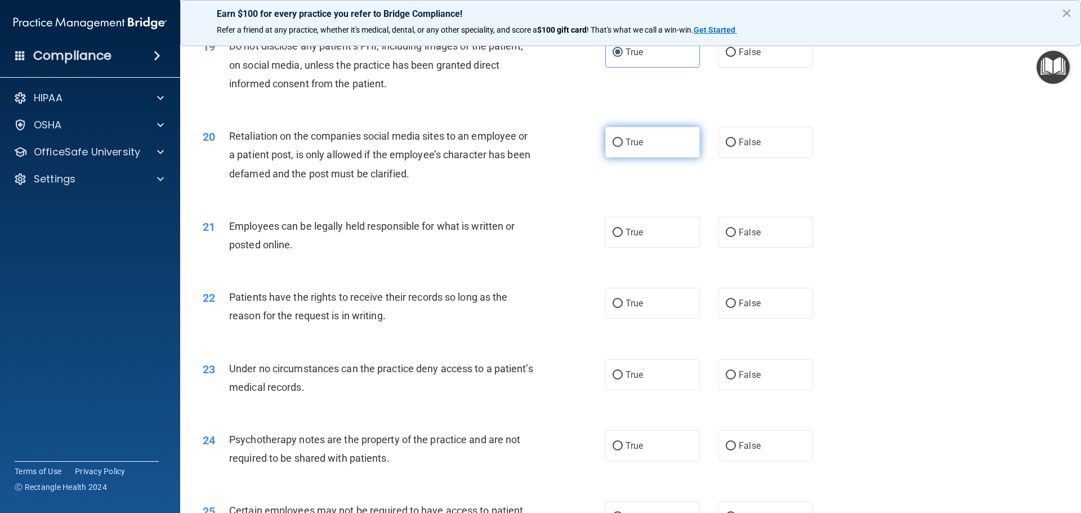
radio input "true"
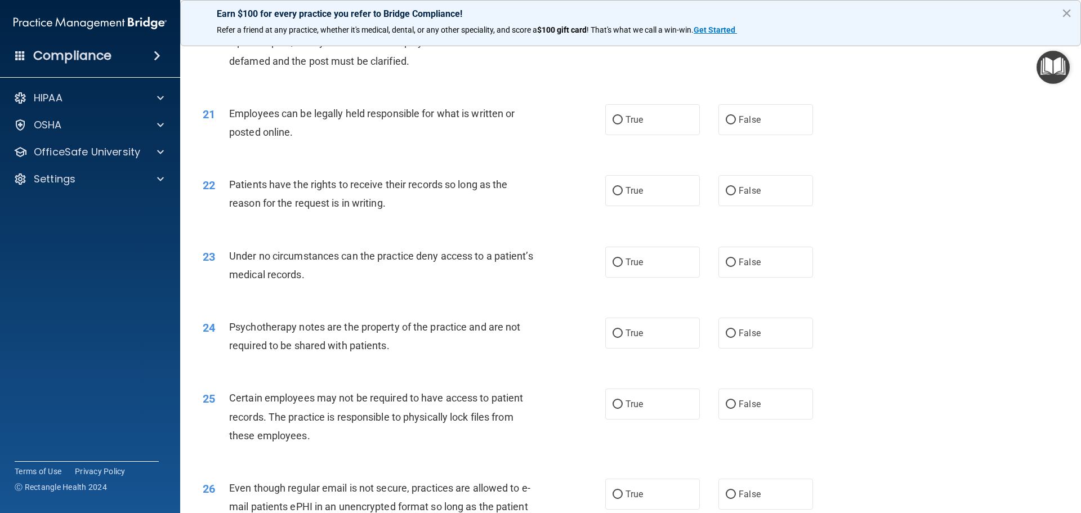
scroll to position [1859, 0]
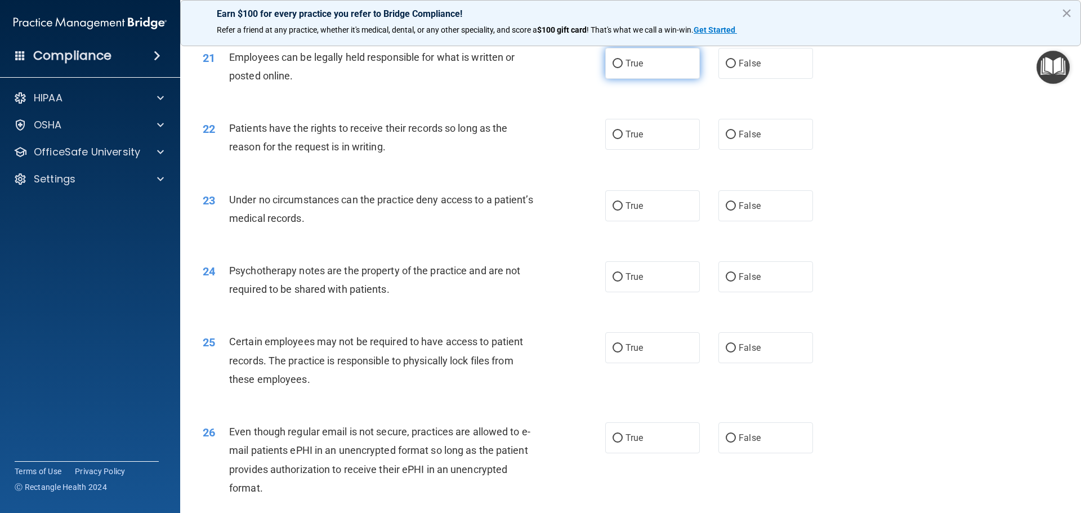
click at [633, 69] on span "True" at bounding box center [634, 63] width 17 height 11
click at [623, 68] on input "True" at bounding box center [618, 64] width 10 height 8
radio input "true"
click at [647, 150] on label "True" at bounding box center [652, 134] width 95 height 31
click at [623, 139] on input "True" at bounding box center [618, 135] width 10 height 8
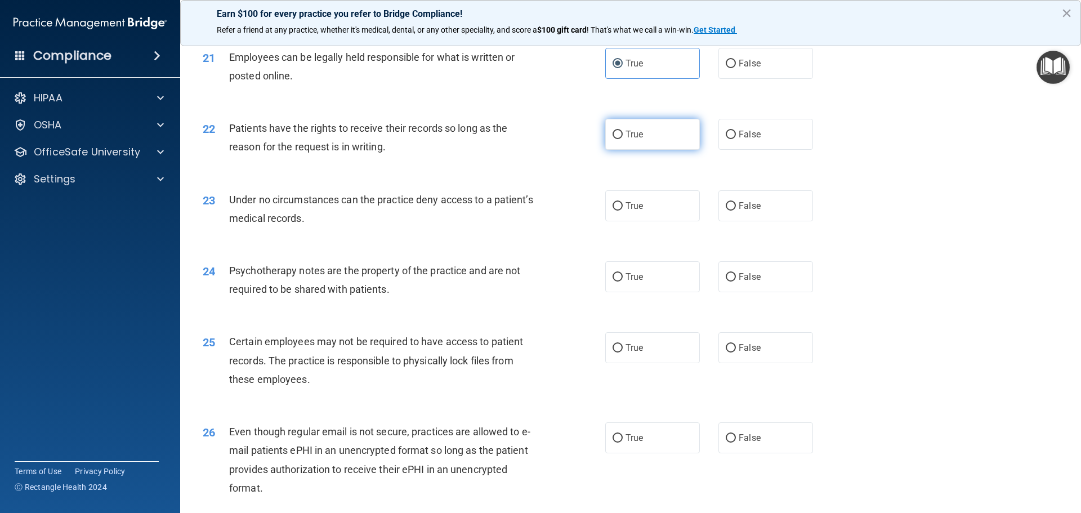
radio input "true"
click at [642, 221] on label "True" at bounding box center [652, 205] width 95 height 31
click at [623, 211] on input "True" at bounding box center [618, 206] width 10 height 8
radio input "true"
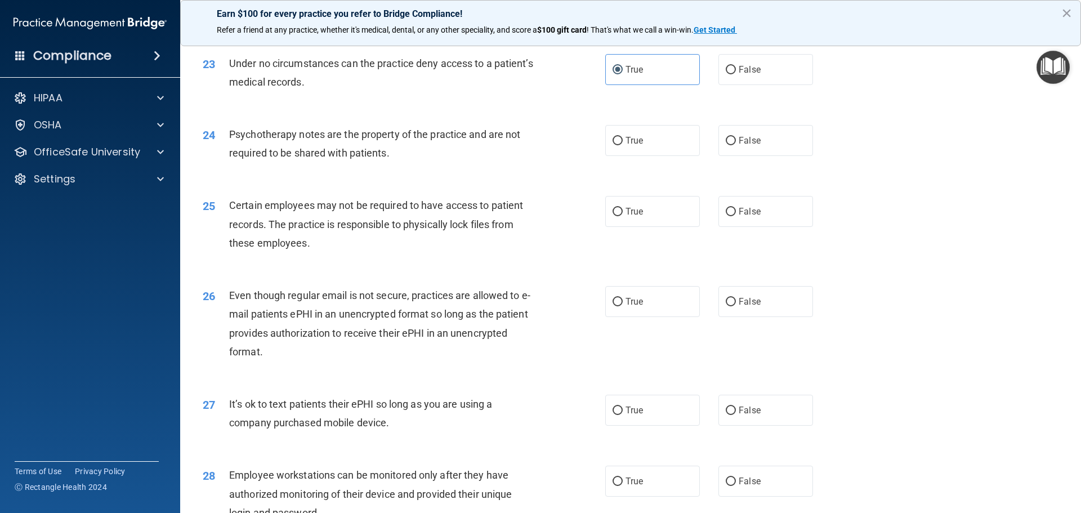
scroll to position [2028, 0]
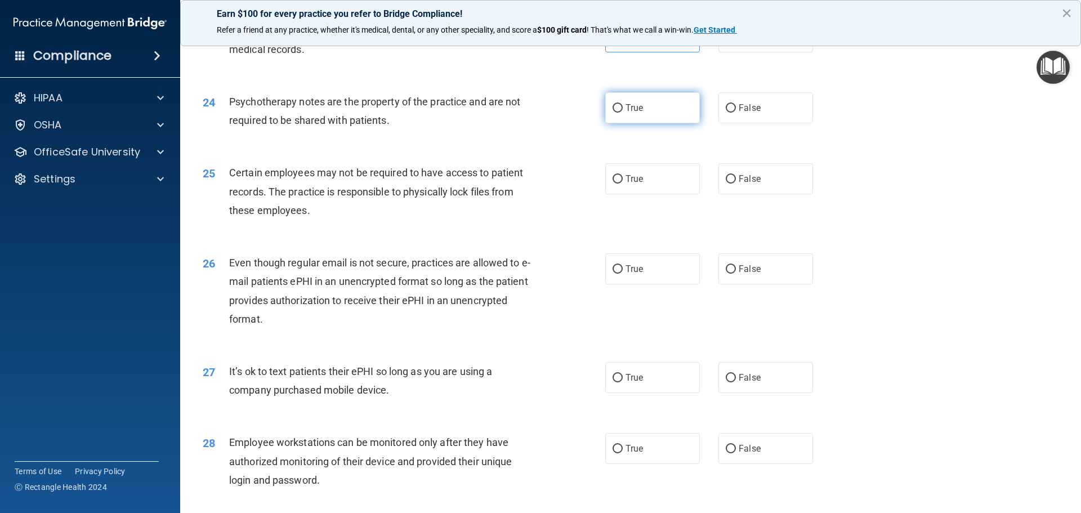
click at [652, 123] on label "True" at bounding box center [652, 107] width 95 height 31
click at [623, 113] on input "True" at bounding box center [618, 108] width 10 height 8
radio input "true"
click at [645, 194] on label "True" at bounding box center [652, 178] width 95 height 31
click at [623, 184] on input "True" at bounding box center [618, 179] width 10 height 8
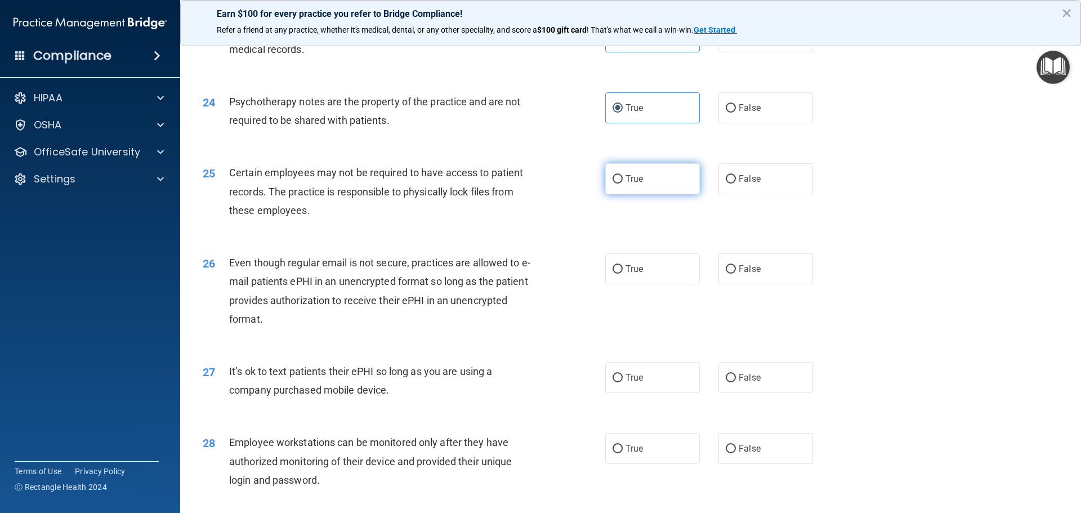
radio input "true"
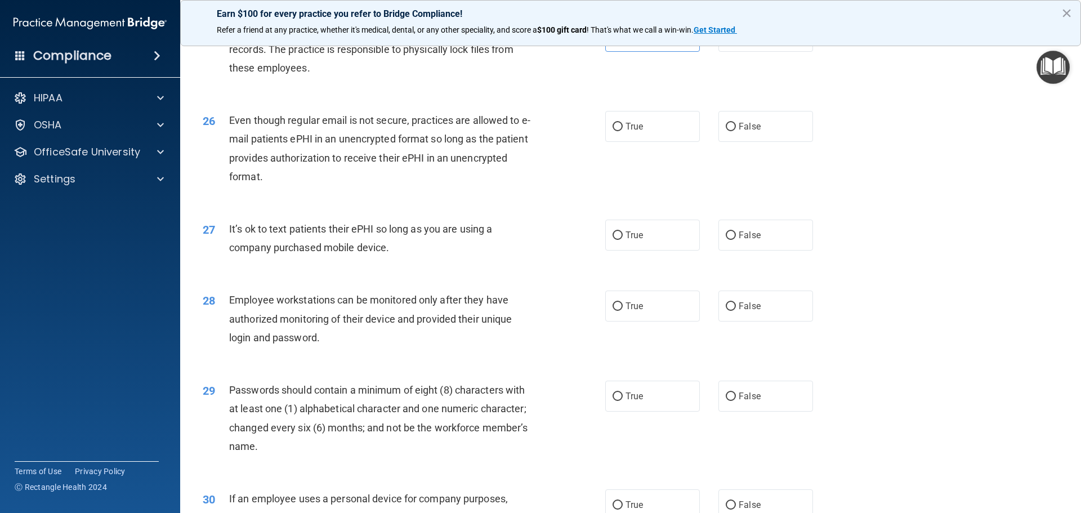
scroll to position [2197, 0]
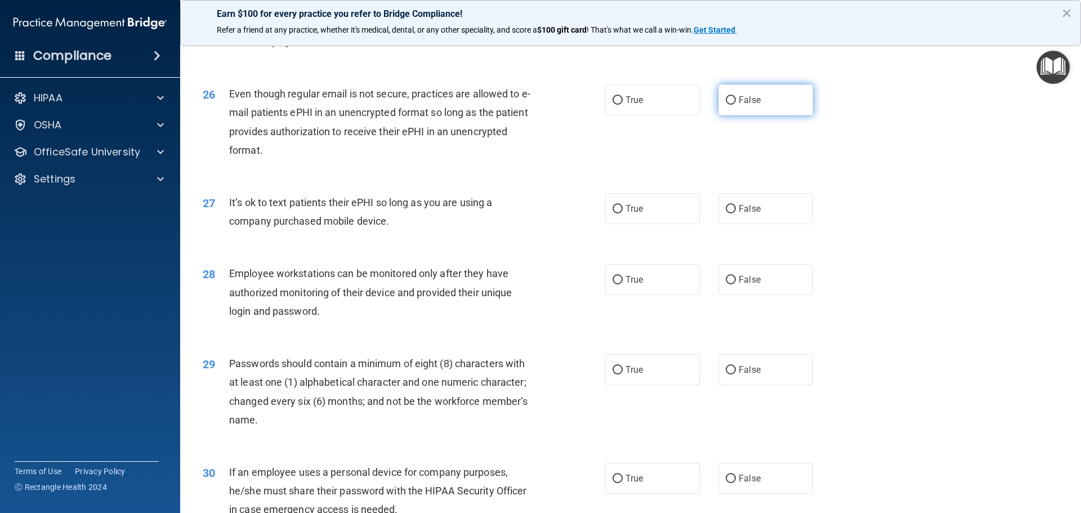
click at [781, 115] on label "False" at bounding box center [766, 99] width 95 height 31
click at [736, 105] on input "False" at bounding box center [731, 100] width 10 height 8
radio input "true"
click at [739, 214] on span "False" at bounding box center [750, 208] width 22 height 11
click at [734, 213] on input "False" at bounding box center [731, 209] width 10 height 8
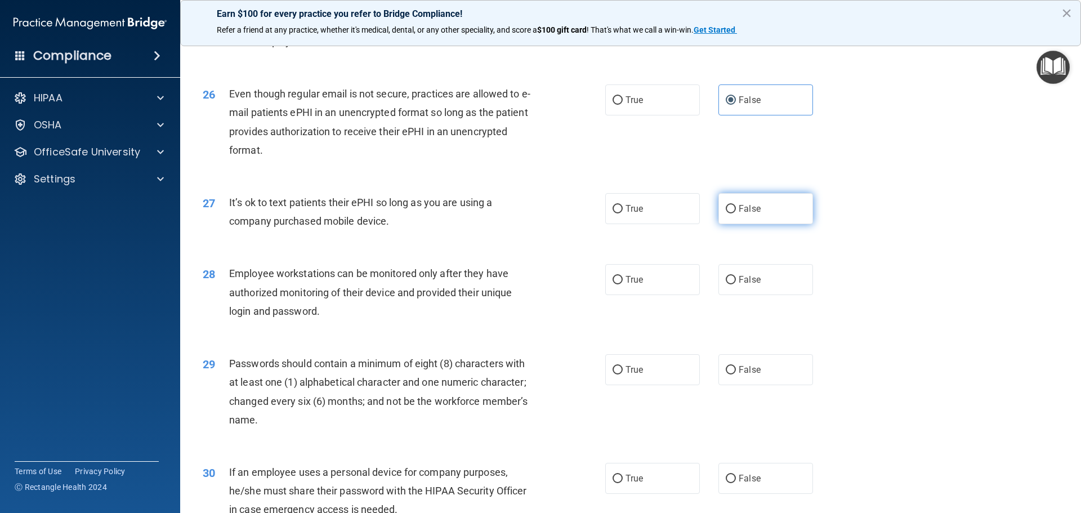
radio input "true"
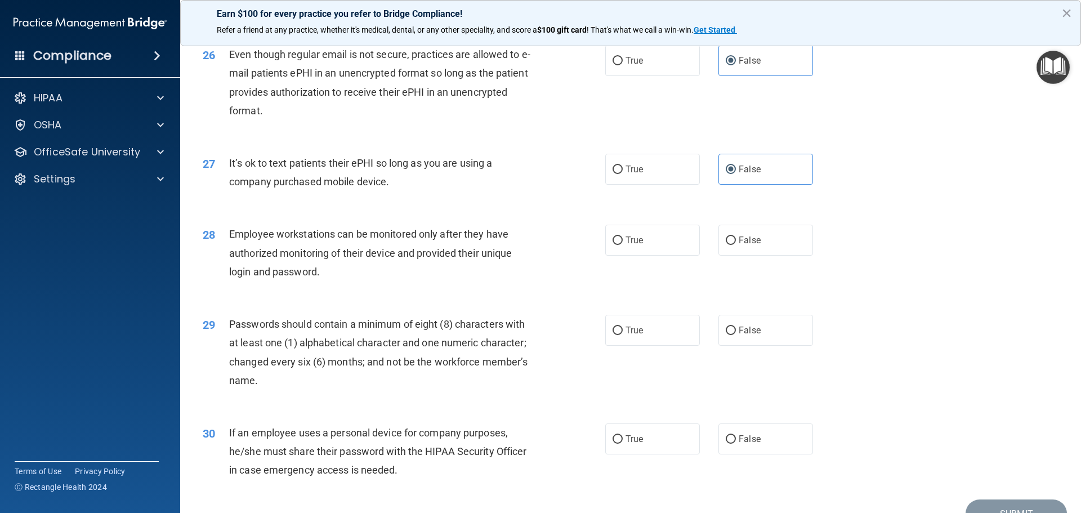
scroll to position [2314, 0]
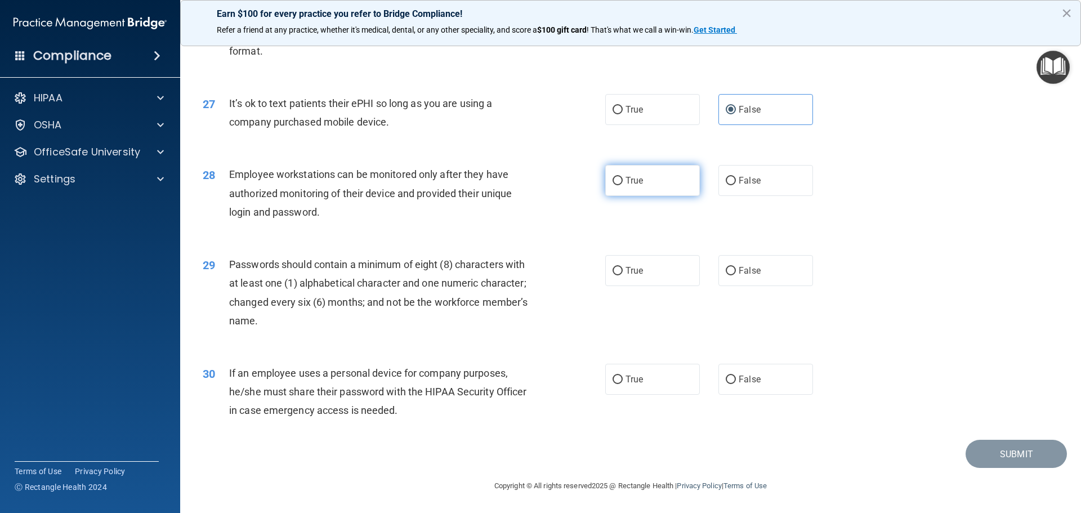
click at [654, 185] on label "True" at bounding box center [652, 180] width 95 height 31
click at [623, 185] on input "True" at bounding box center [618, 181] width 10 height 8
radio input "true"
click at [754, 181] on span "False" at bounding box center [750, 180] width 22 height 11
click at [736, 181] on input "False" at bounding box center [731, 181] width 10 height 8
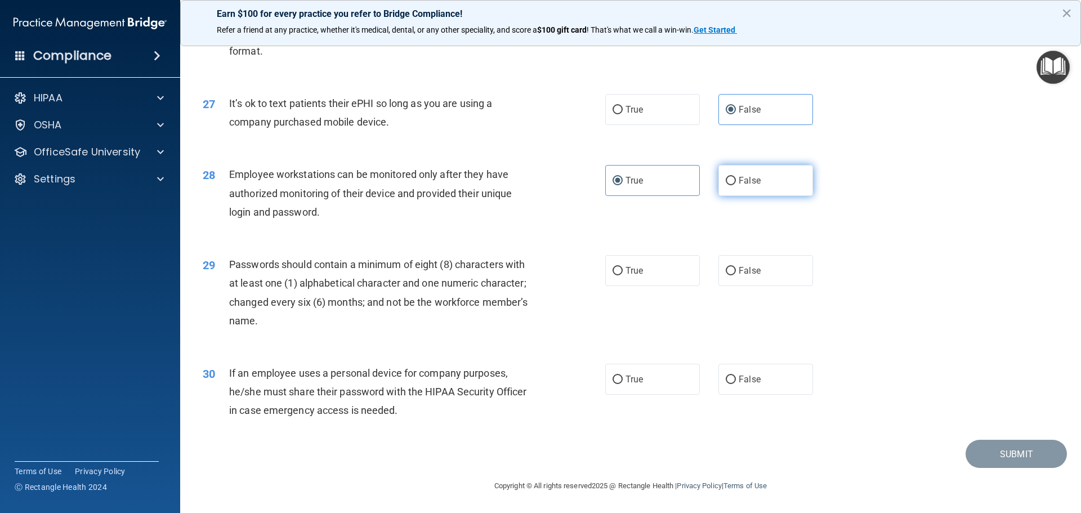
radio input "true"
radio input "false"
click at [660, 271] on label "True" at bounding box center [652, 270] width 95 height 31
click at [623, 271] on input "True" at bounding box center [618, 271] width 10 height 8
radio input "true"
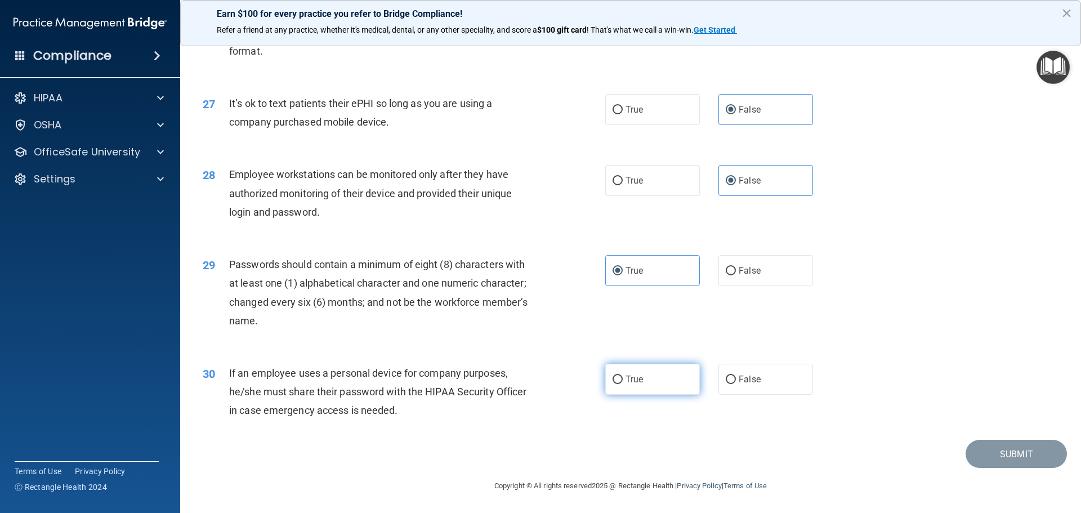
click at [646, 372] on label "True" at bounding box center [652, 379] width 95 height 31
click at [623, 376] on input "True" at bounding box center [618, 380] width 10 height 8
radio input "true"
click at [987, 458] on button "Submit" at bounding box center [1016, 454] width 101 height 29
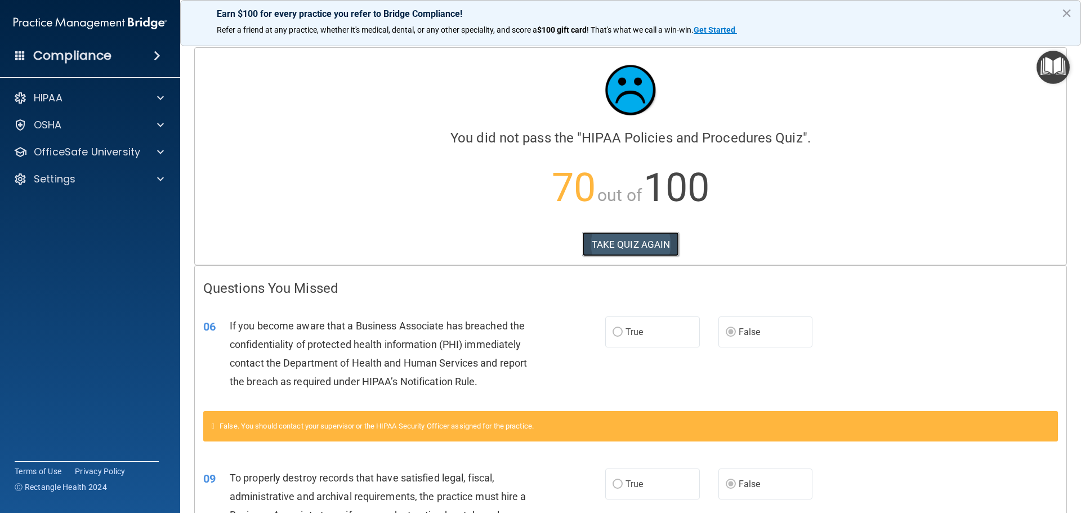
click at [629, 251] on button "TAKE QUIZ AGAIN" at bounding box center [630, 244] width 97 height 25
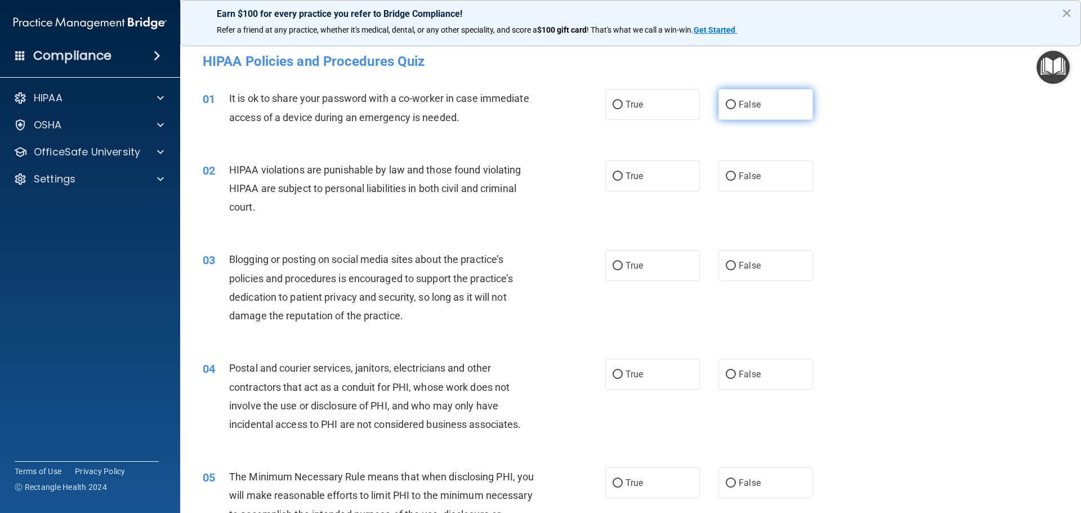
click at [762, 113] on label "False" at bounding box center [766, 104] width 95 height 31
click at [736, 109] on input "False" at bounding box center [731, 105] width 10 height 8
radio input "true"
click at [663, 185] on label "True" at bounding box center [652, 176] width 95 height 31
click at [623, 181] on input "True" at bounding box center [618, 176] width 10 height 8
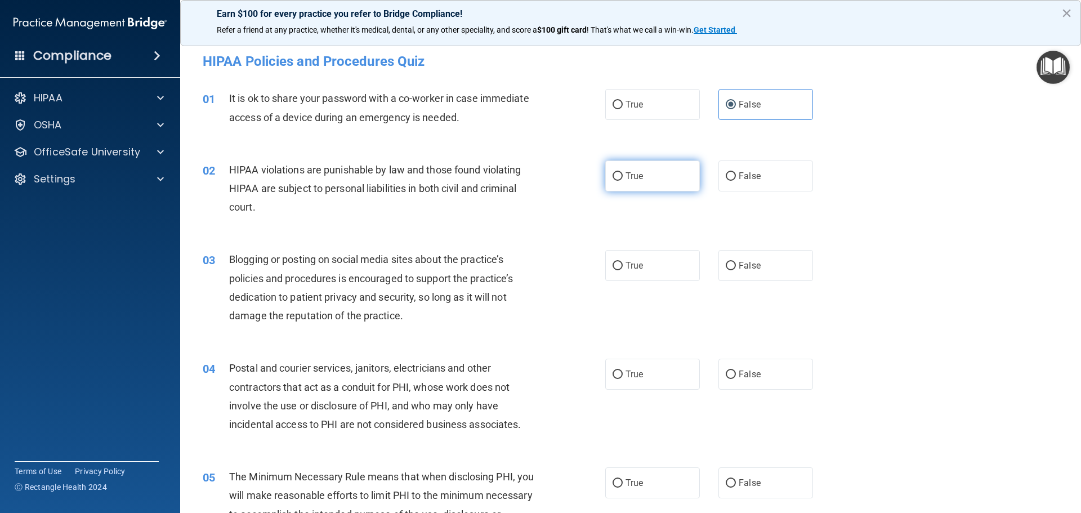
radio input "true"
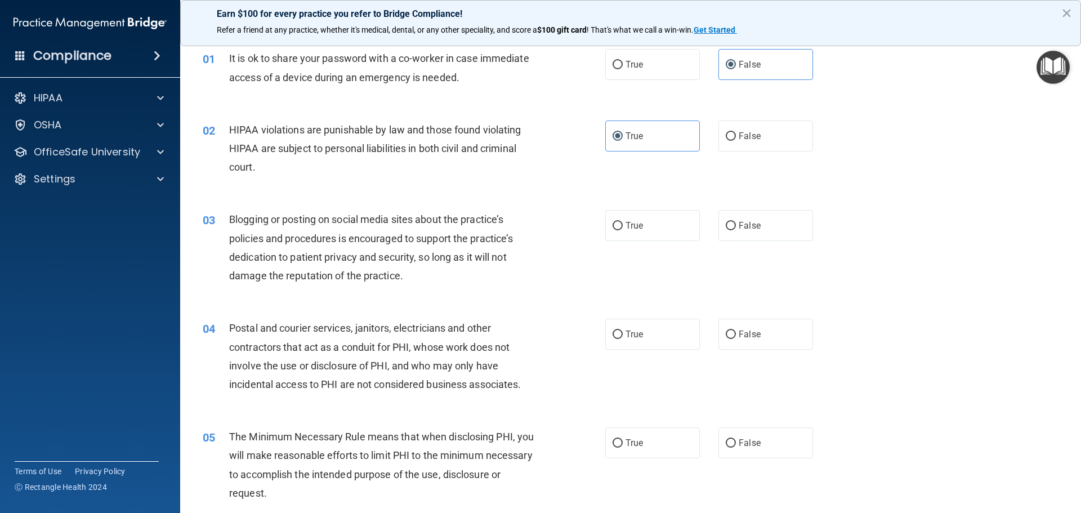
scroll to position [113, 0]
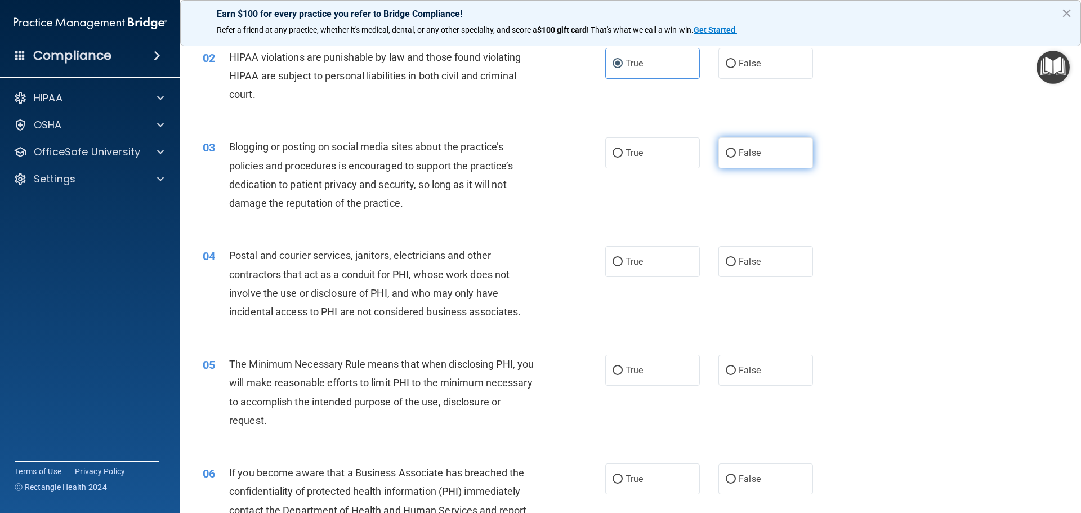
click at [769, 161] on label "False" at bounding box center [766, 152] width 95 height 31
click at [736, 158] on input "False" at bounding box center [731, 153] width 10 height 8
radio input "true"
click at [680, 259] on label "True" at bounding box center [652, 261] width 95 height 31
click at [623, 259] on input "True" at bounding box center [618, 262] width 10 height 8
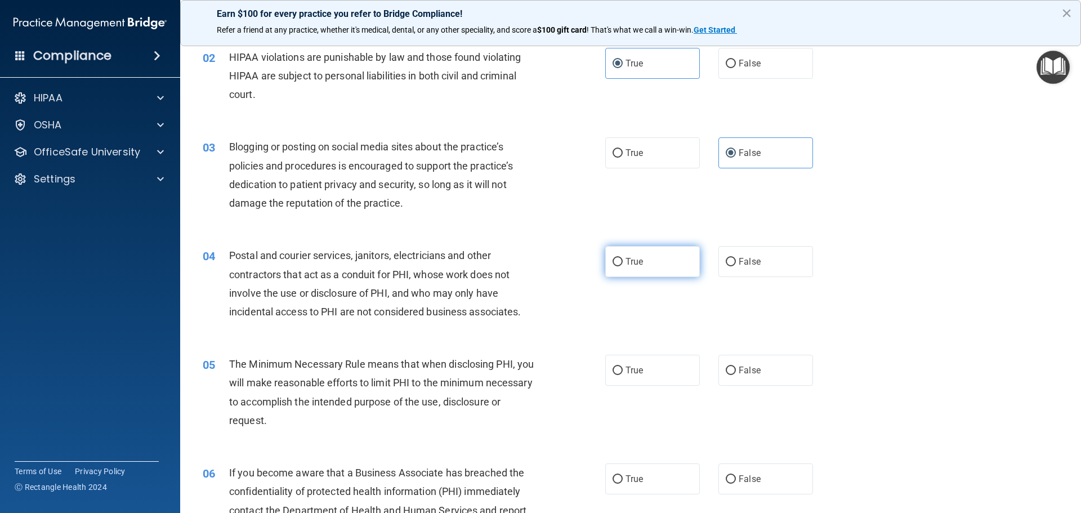
radio input "true"
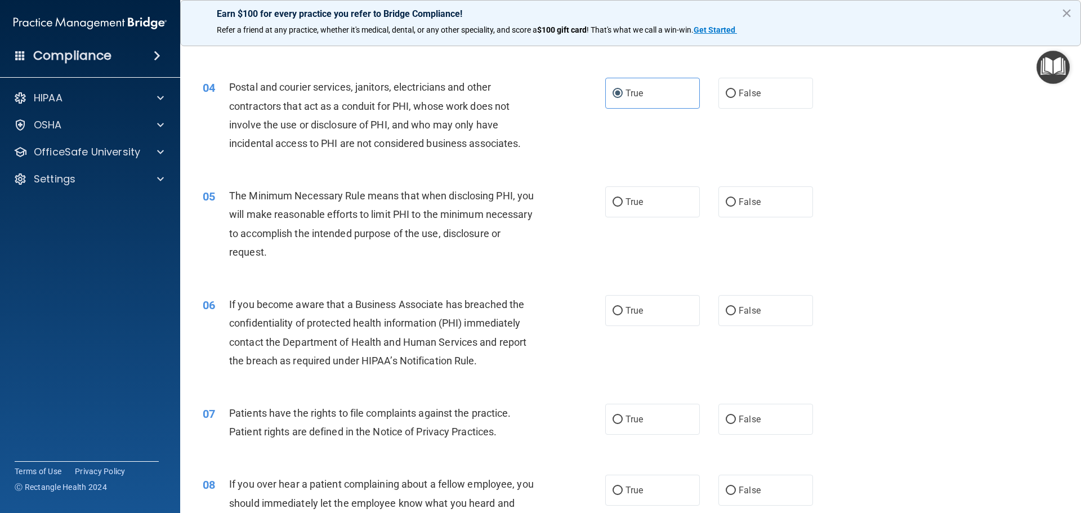
scroll to position [282, 0]
click at [646, 199] on label "True" at bounding box center [652, 201] width 95 height 31
click at [623, 199] on input "True" at bounding box center [618, 202] width 10 height 8
radio input "true"
click at [742, 314] on span "False" at bounding box center [750, 310] width 22 height 11
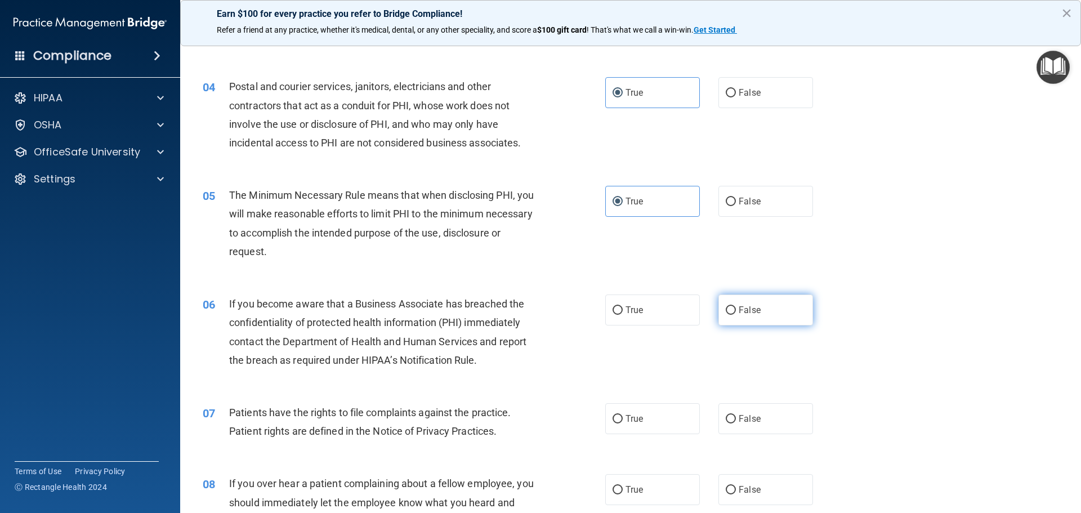
click at [736, 314] on input "False" at bounding box center [731, 310] width 10 height 8
radio input "true"
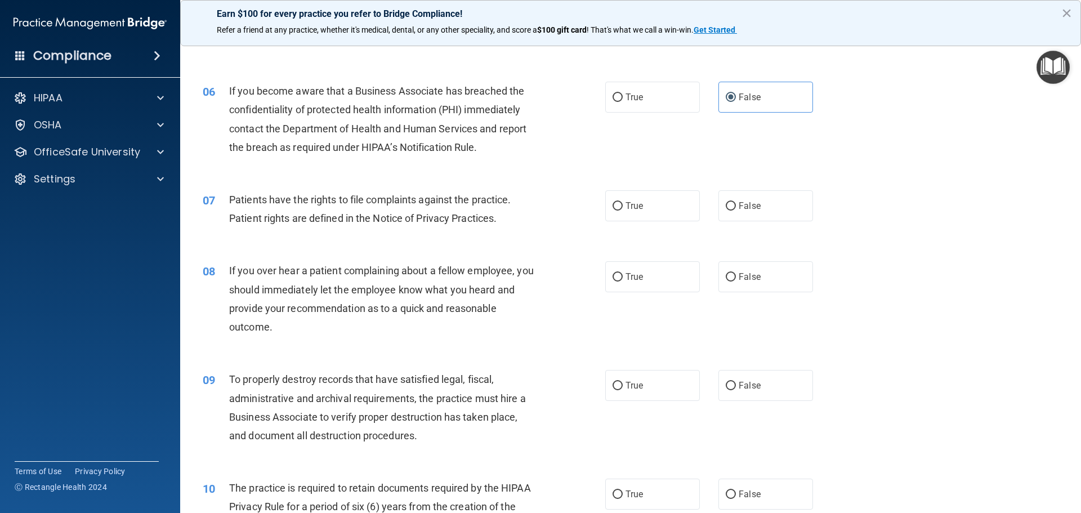
scroll to position [507, 0]
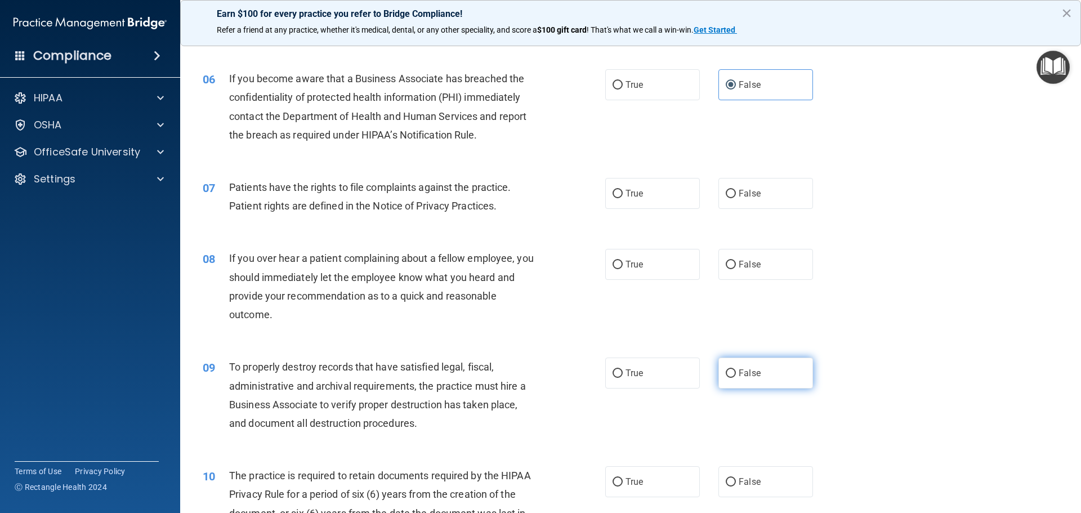
click at [746, 373] on span "False" at bounding box center [750, 373] width 22 height 11
click at [736, 373] on input "False" at bounding box center [731, 373] width 10 height 8
radio input "true"
click at [667, 194] on label "True" at bounding box center [652, 193] width 95 height 31
click at [623, 194] on input "True" at bounding box center [618, 194] width 10 height 8
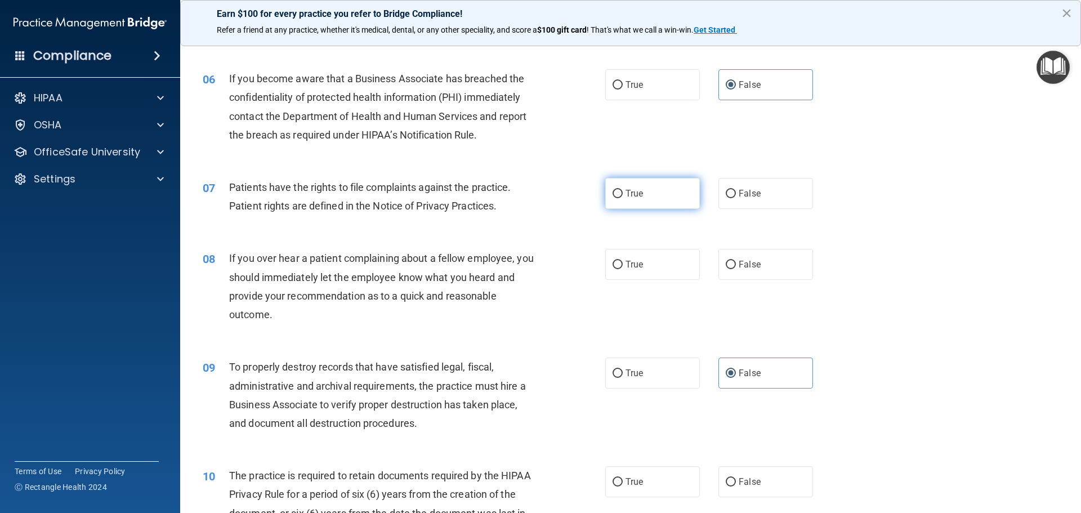
radio input "true"
click at [742, 266] on span "False" at bounding box center [750, 264] width 22 height 11
click at [736, 266] on input "False" at bounding box center [731, 265] width 10 height 8
radio input "true"
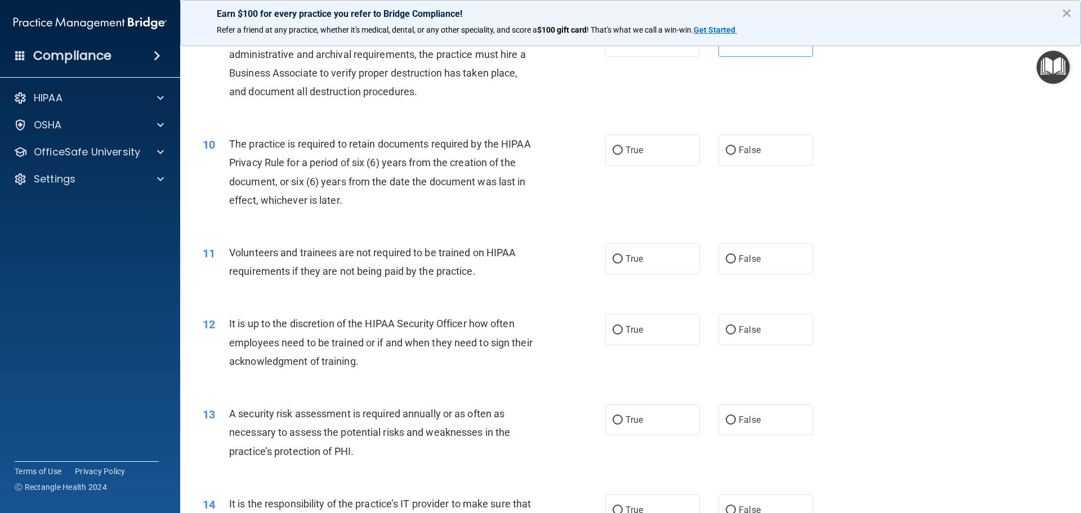
scroll to position [845, 0]
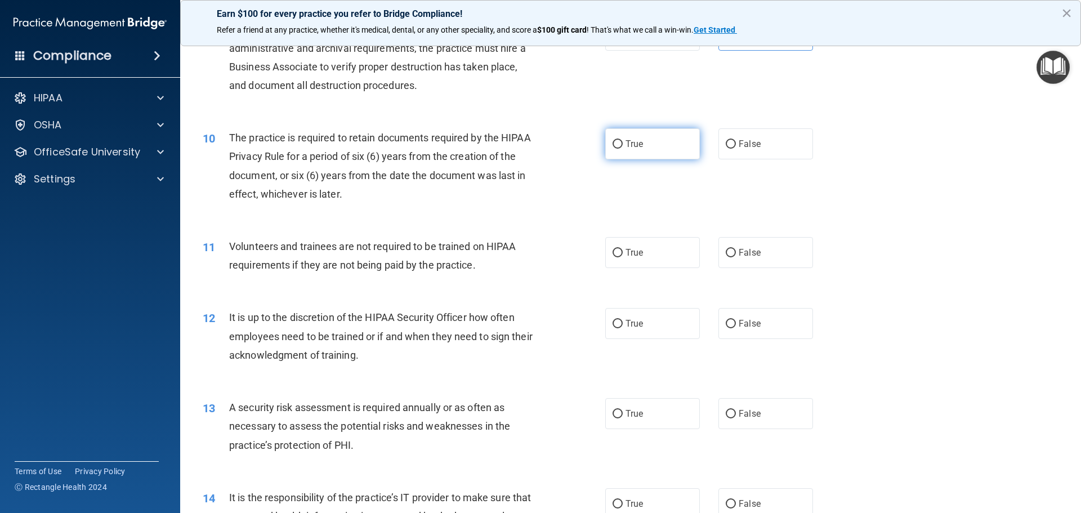
click at [645, 150] on label "True" at bounding box center [652, 143] width 95 height 31
click at [623, 149] on input "True" at bounding box center [618, 144] width 10 height 8
radio input "true"
click at [739, 253] on span "False" at bounding box center [750, 252] width 22 height 11
click at [736, 253] on input "False" at bounding box center [731, 253] width 10 height 8
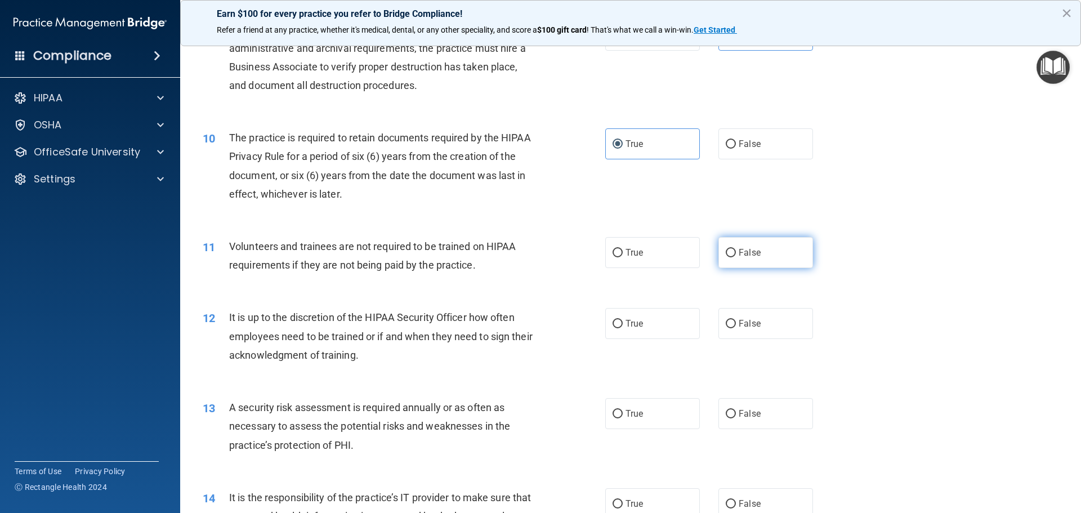
radio input "true"
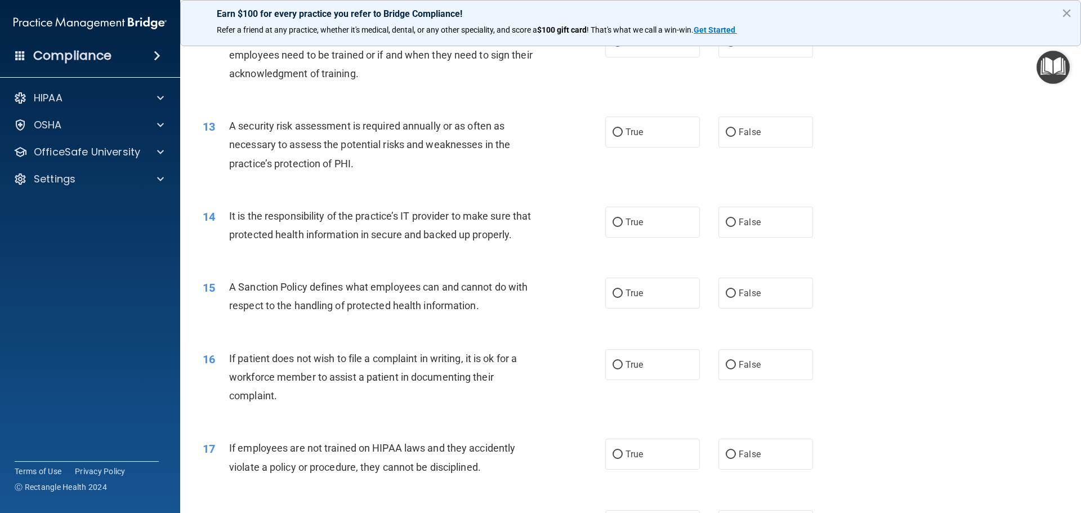
scroll to position [1070, 0]
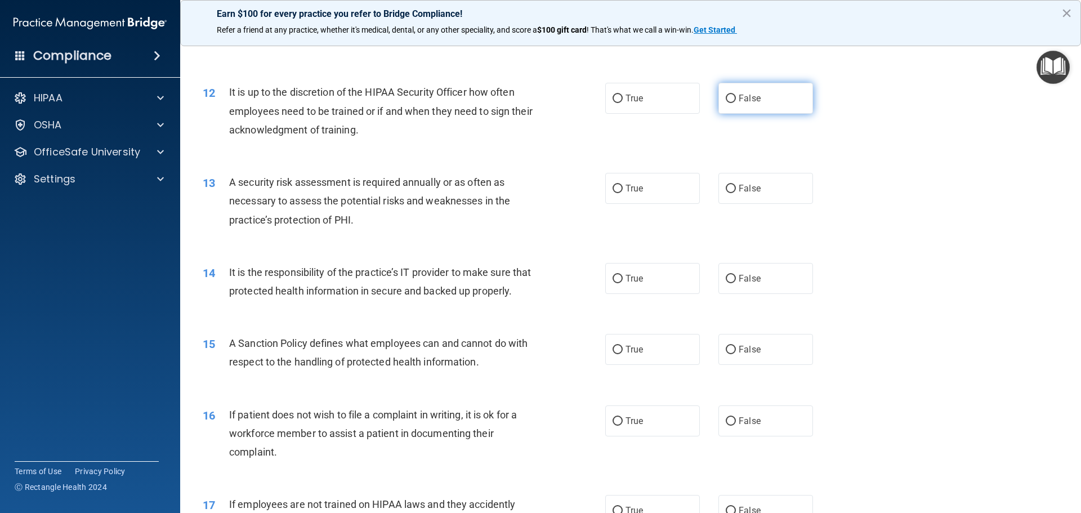
click at [768, 110] on label "False" at bounding box center [766, 98] width 95 height 31
click at [736, 103] on input "False" at bounding box center [731, 99] width 10 height 8
radio input "true"
click at [639, 184] on span "True" at bounding box center [634, 188] width 17 height 11
click at [623, 185] on input "True" at bounding box center [618, 189] width 10 height 8
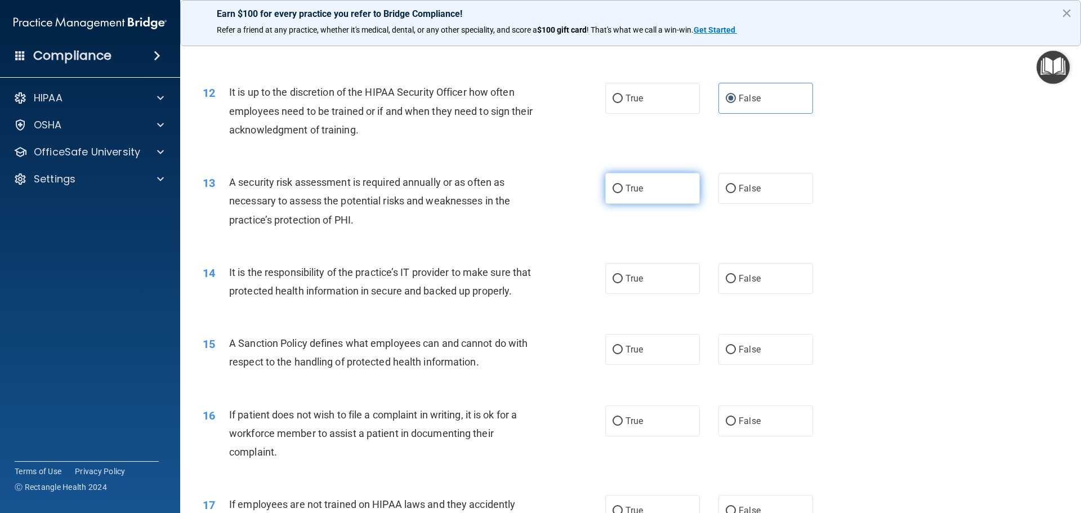
radio input "true"
click at [743, 278] on span "False" at bounding box center [750, 278] width 22 height 11
click at [736, 278] on input "False" at bounding box center [731, 279] width 10 height 8
radio input "true"
click at [739, 355] on span "False" at bounding box center [750, 349] width 22 height 11
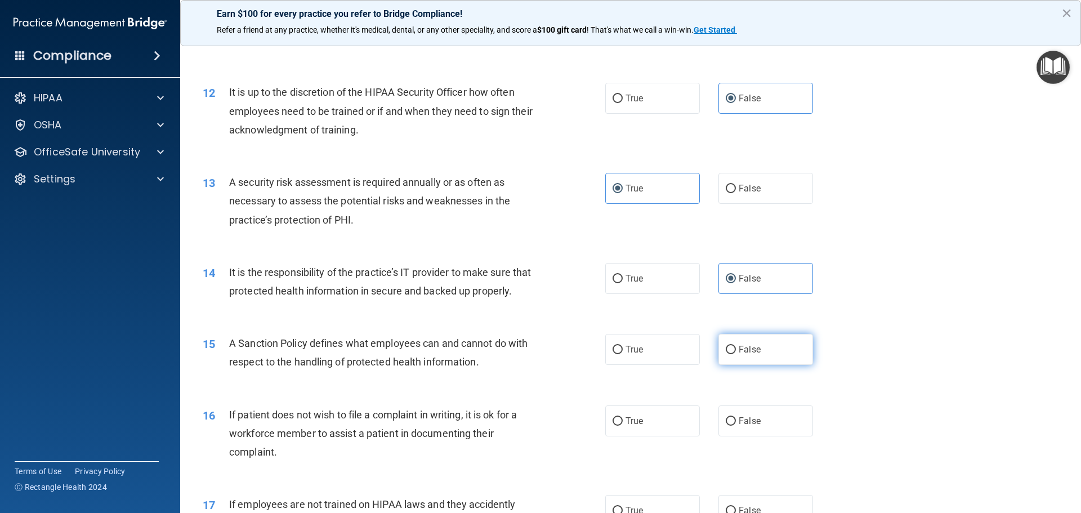
click at [734, 354] on input "False" at bounding box center [731, 350] width 10 height 8
radio input "true"
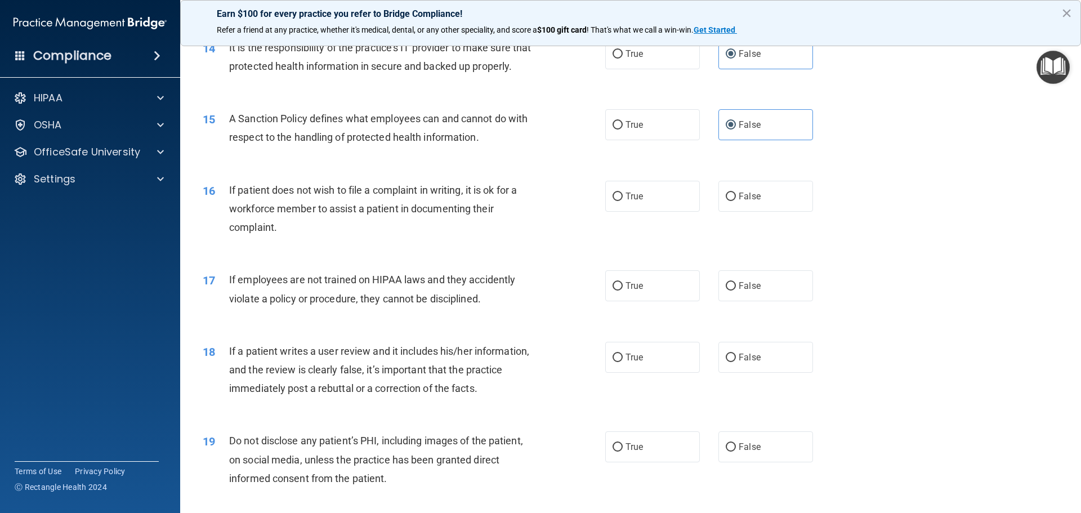
scroll to position [1295, 0]
click at [767, 372] on label "False" at bounding box center [766, 356] width 95 height 31
click at [736, 362] on input "False" at bounding box center [731, 357] width 10 height 8
radio input "true"
click at [662, 211] on label "True" at bounding box center [652, 195] width 95 height 31
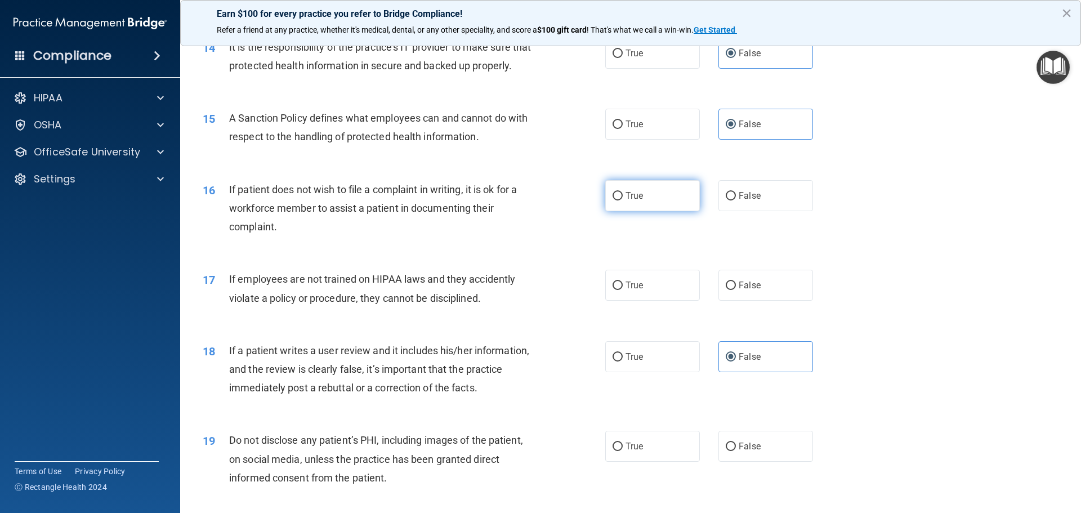
click at [623, 201] on input "True" at bounding box center [618, 196] width 10 height 8
radio input "true"
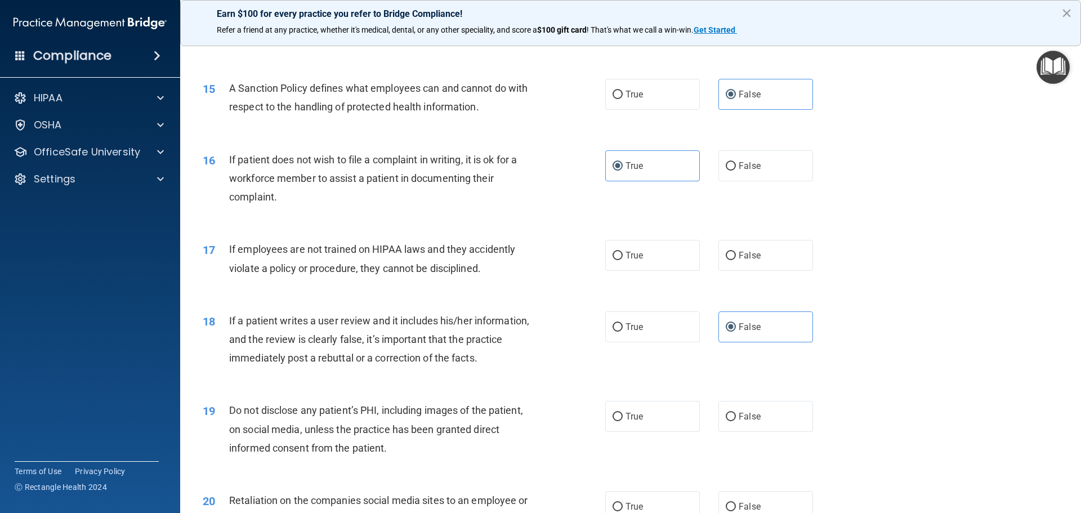
scroll to position [1408, 0]
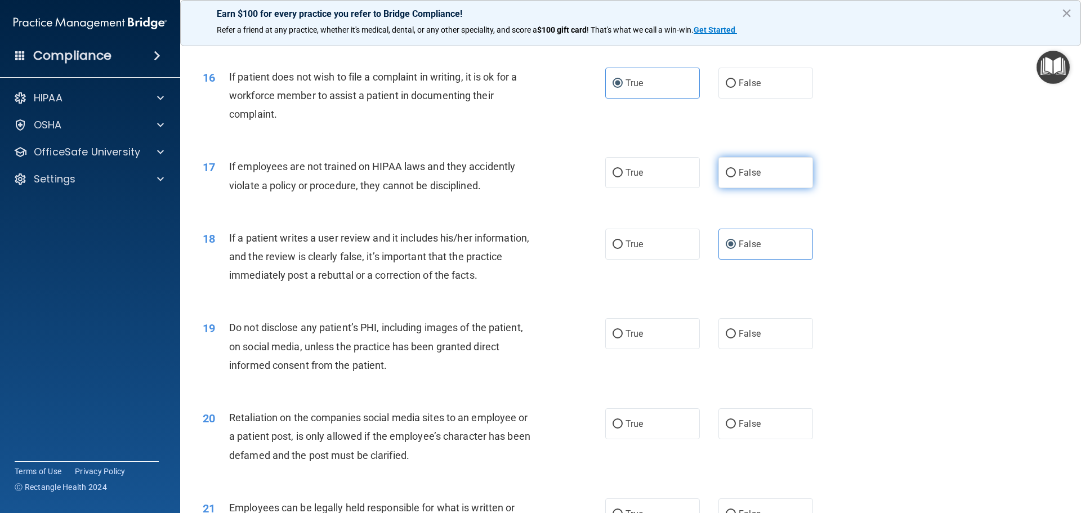
click at [739, 178] on span "False" at bounding box center [750, 172] width 22 height 11
click at [736, 177] on input "False" at bounding box center [731, 173] width 10 height 8
radio input "true"
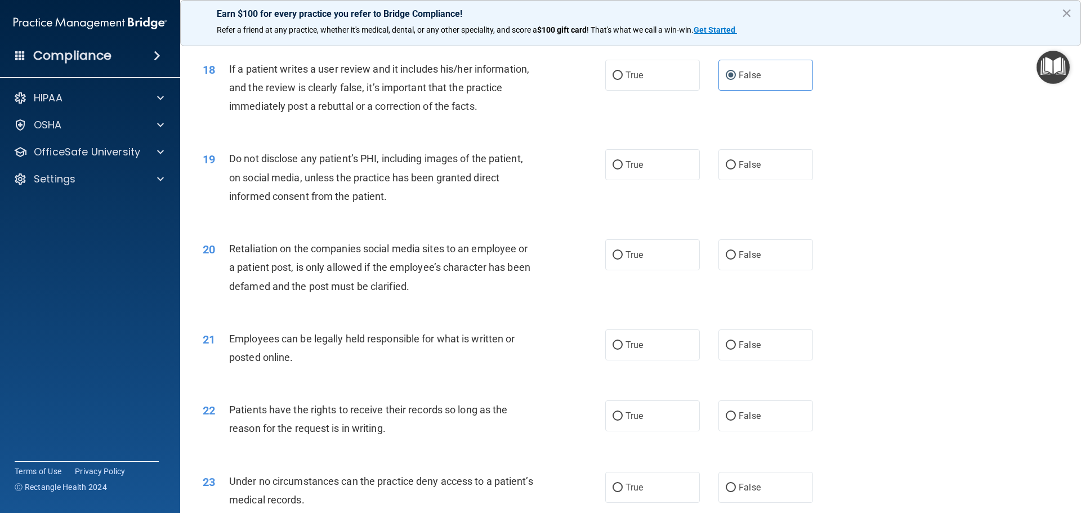
scroll to position [1633, 0]
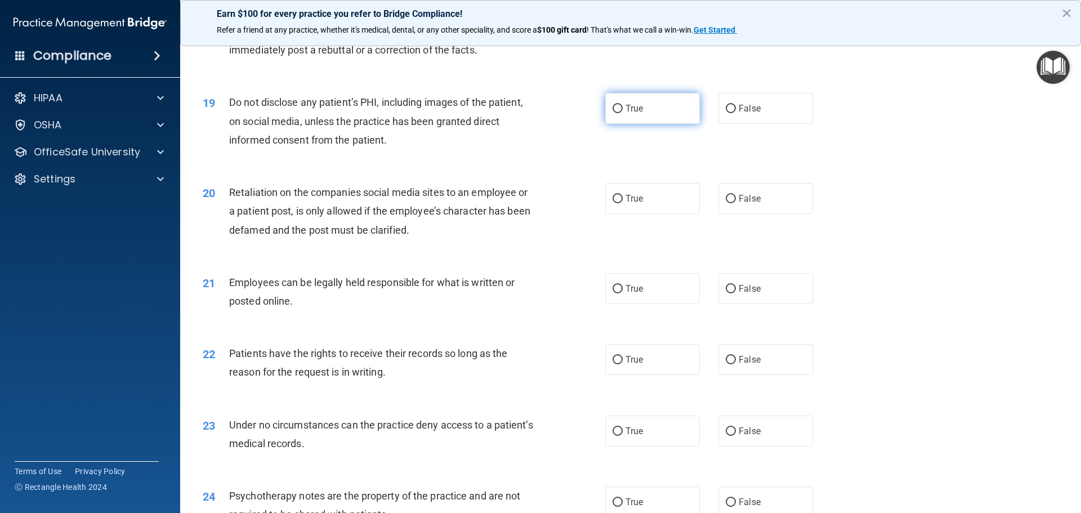
click at [656, 124] on label "True" at bounding box center [652, 108] width 95 height 31
click at [623, 113] on input "True" at bounding box center [618, 109] width 10 height 8
radio input "true"
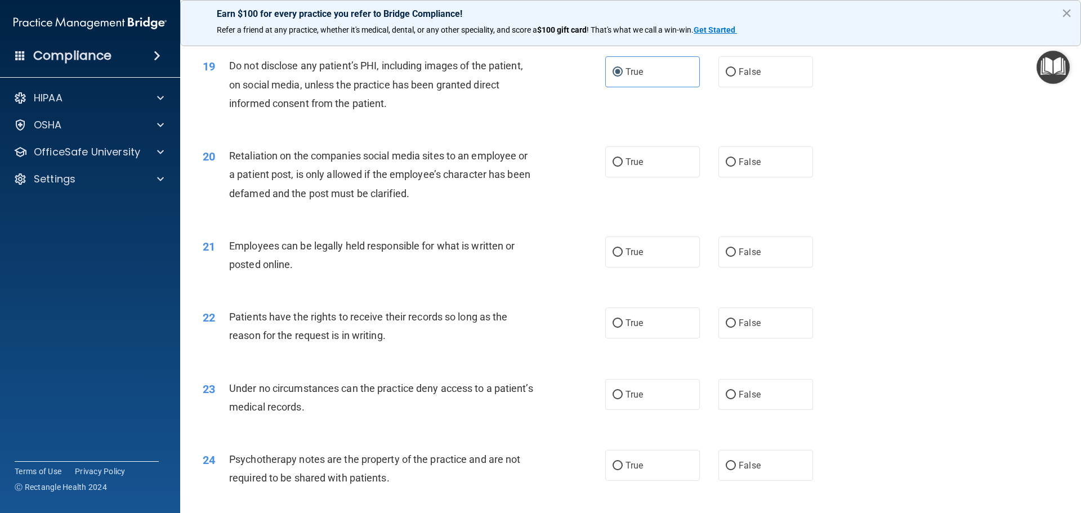
scroll to position [1690, 0]
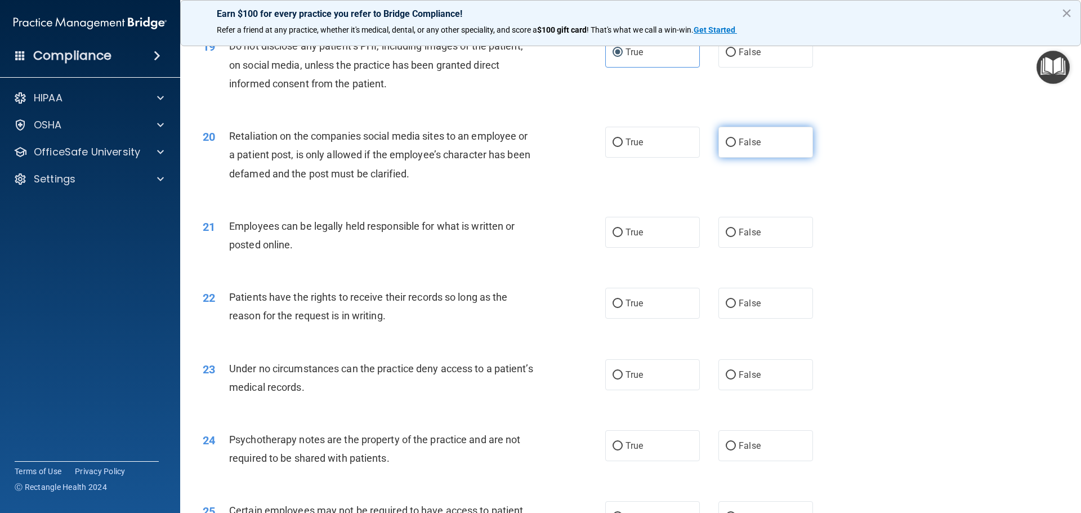
click at [747, 148] on span "False" at bounding box center [750, 142] width 22 height 11
click at [736, 147] on input "False" at bounding box center [731, 143] width 10 height 8
radio input "true"
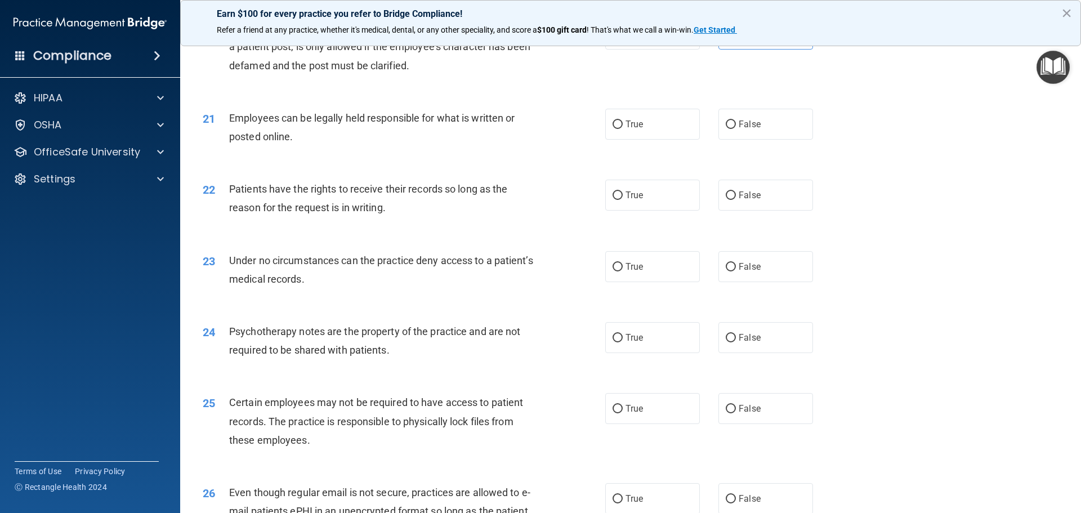
scroll to position [1802, 0]
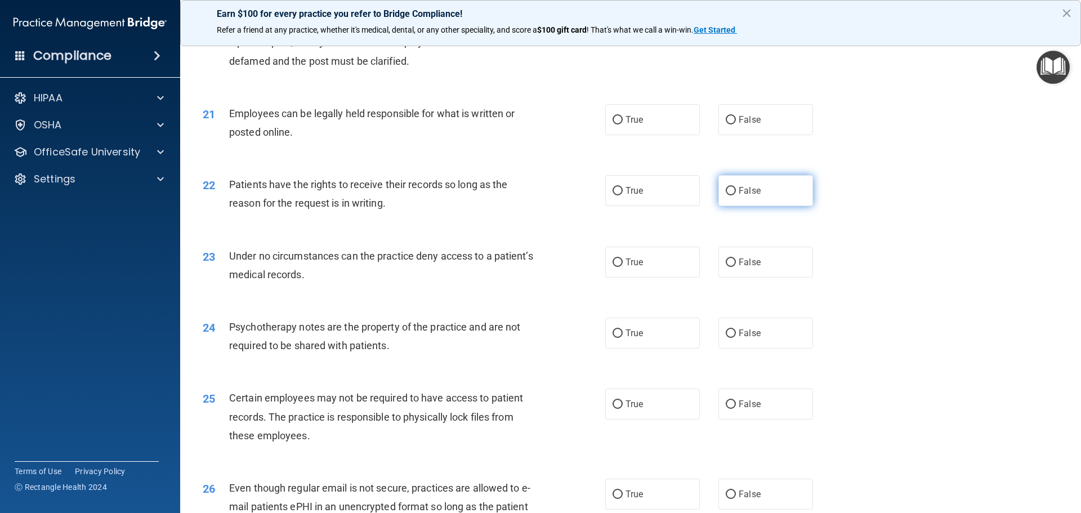
click at [747, 206] on label "False" at bounding box center [766, 190] width 95 height 31
click at [736, 195] on input "False" at bounding box center [731, 191] width 10 height 8
radio input "true"
click at [641, 135] on label "True" at bounding box center [652, 119] width 95 height 31
click at [623, 124] on input "True" at bounding box center [618, 120] width 10 height 8
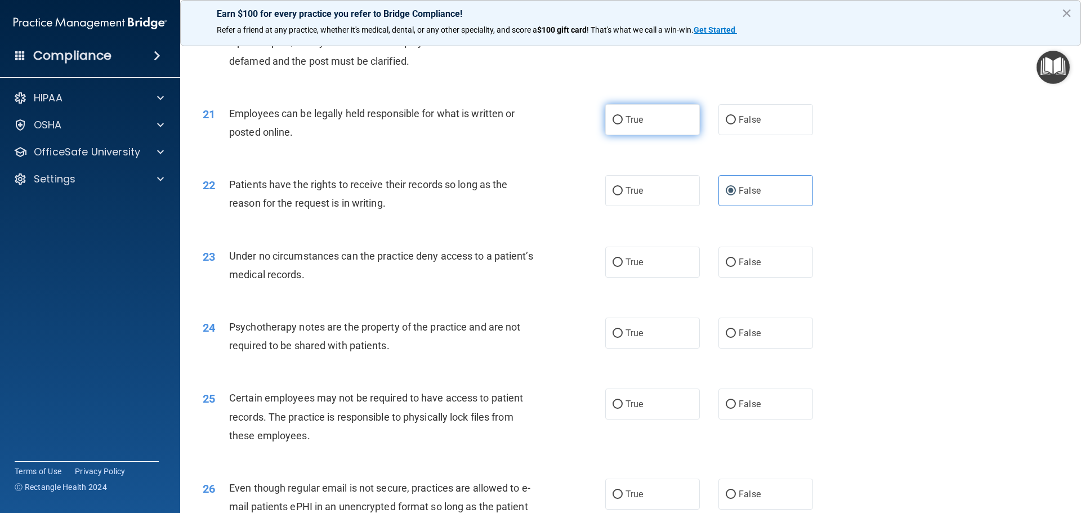
radio input "true"
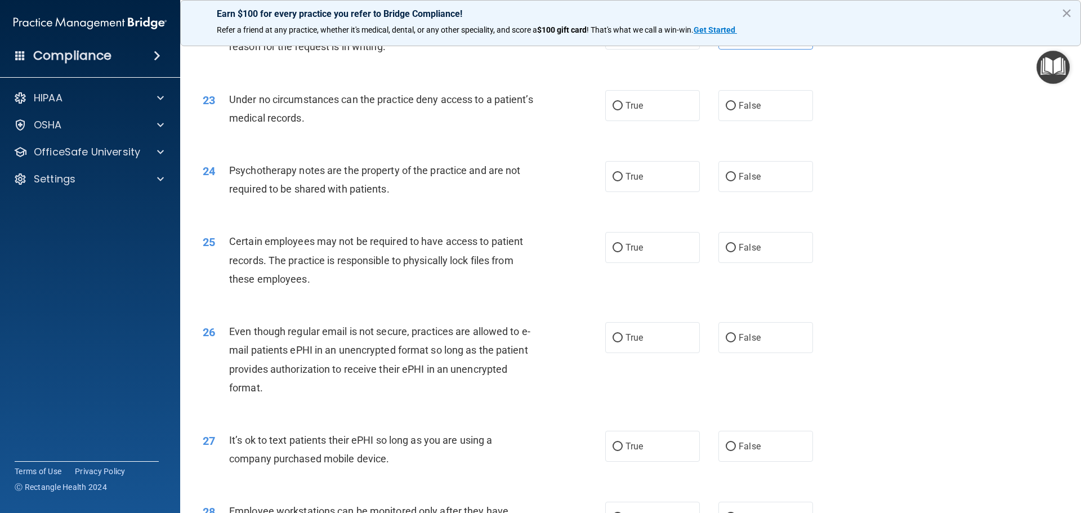
scroll to position [1971, 0]
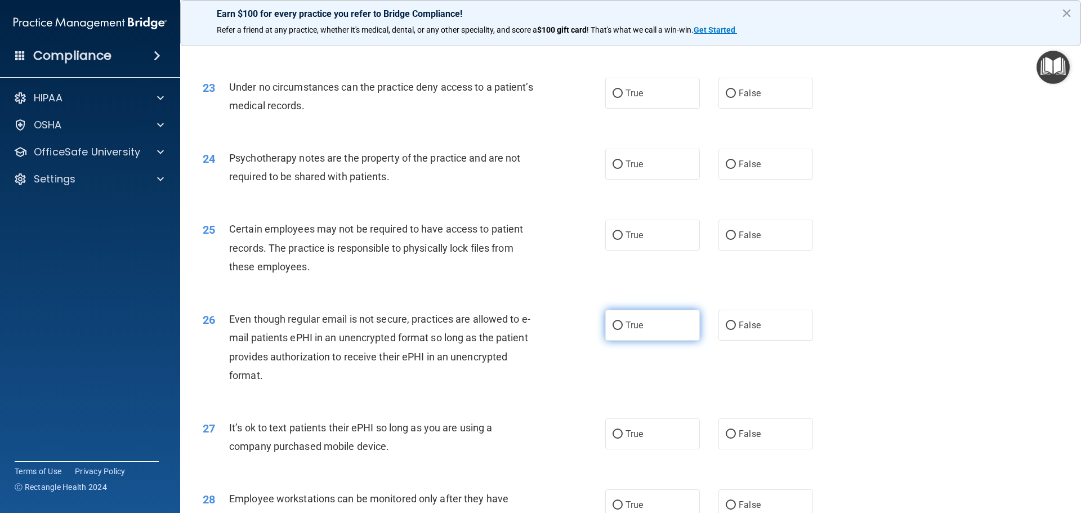
click at [649, 341] on label "True" at bounding box center [652, 325] width 95 height 31
click at [623, 330] on input "True" at bounding box center [618, 326] width 10 height 8
radio input "true"
click at [646, 109] on label "True" at bounding box center [652, 93] width 95 height 31
click at [623, 98] on input "True" at bounding box center [618, 94] width 10 height 8
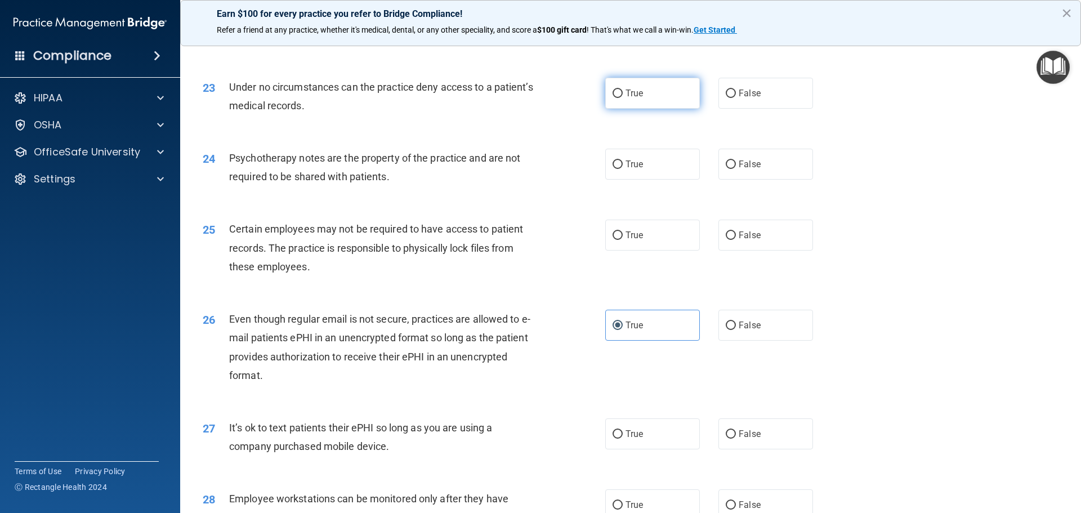
radio input "true"
click at [651, 180] on label "True" at bounding box center [652, 164] width 95 height 31
click at [623, 169] on input "True" at bounding box center [618, 165] width 10 height 8
radio input "true"
click at [654, 251] on label "True" at bounding box center [652, 235] width 95 height 31
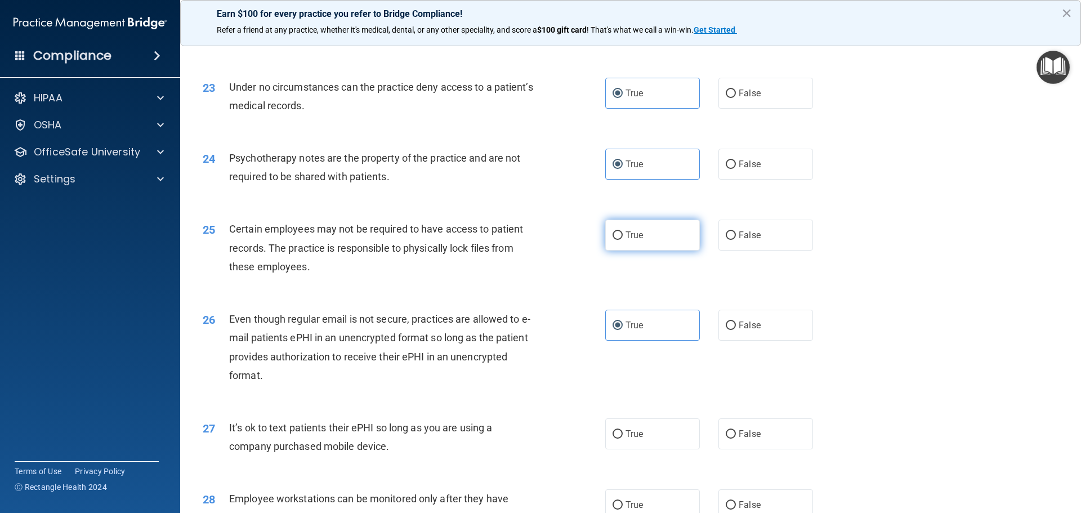
click at [623, 240] on input "True" at bounding box center [618, 235] width 10 height 8
radio input "true"
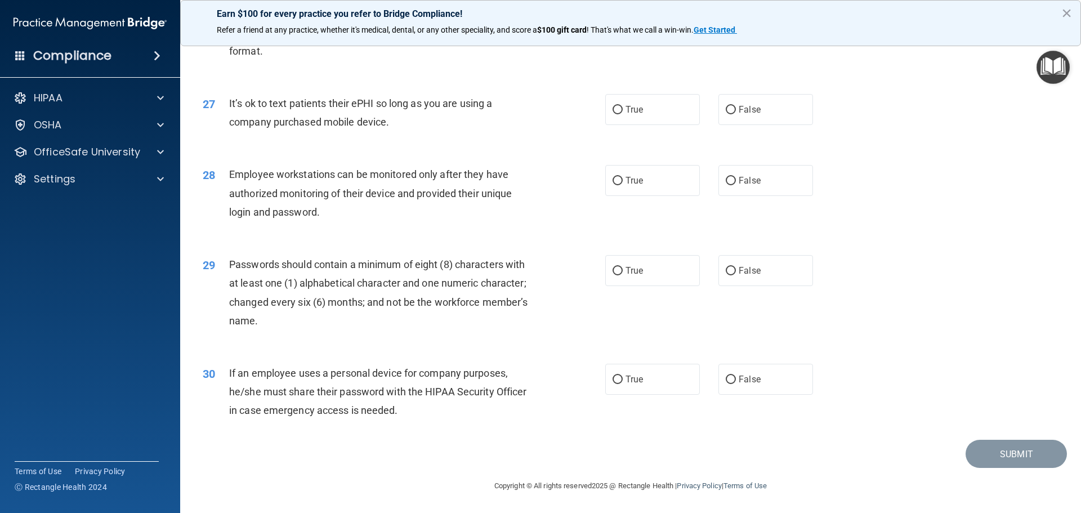
scroll to position [2309, 0]
click at [771, 383] on label "False" at bounding box center [766, 379] width 95 height 31
click at [736, 383] on input "False" at bounding box center [731, 380] width 10 height 8
radio input "true"
click at [763, 125] on label "False" at bounding box center [766, 109] width 95 height 31
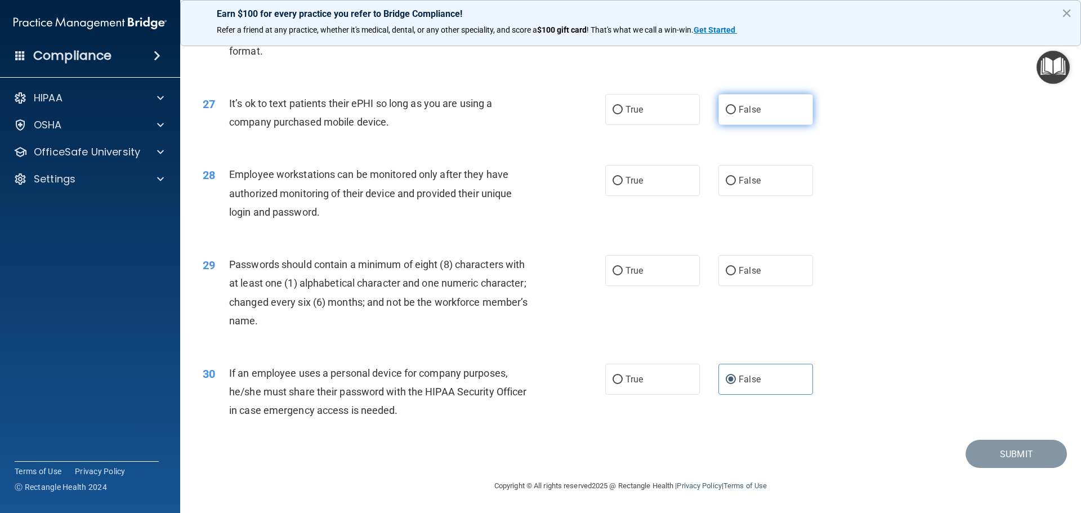
click at [736, 114] on input "False" at bounding box center [731, 110] width 10 height 8
radio input "true"
click at [748, 192] on label "False" at bounding box center [766, 180] width 95 height 31
click at [736, 185] on input "False" at bounding box center [731, 181] width 10 height 8
radio input "true"
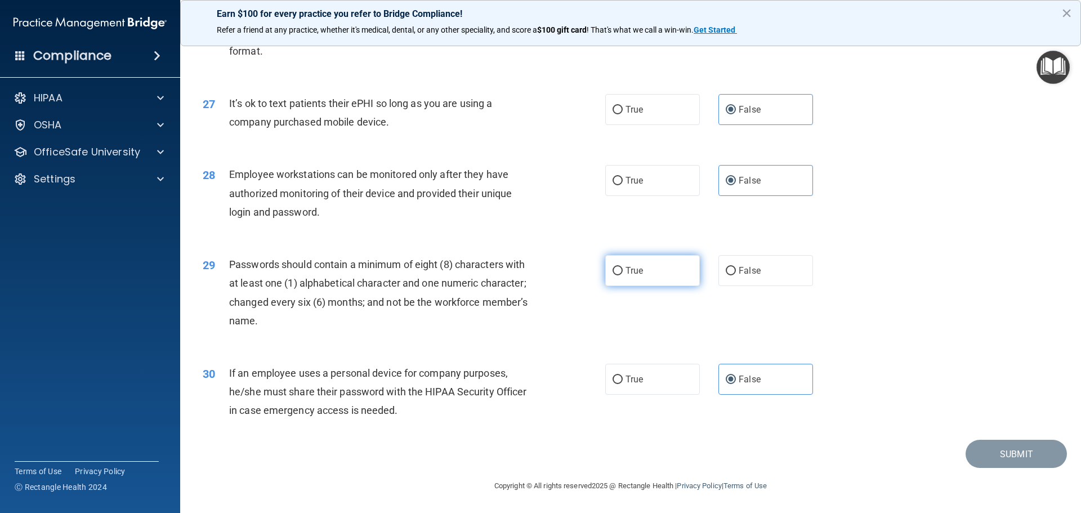
click at [680, 270] on label "True" at bounding box center [652, 270] width 95 height 31
click at [623, 270] on input "True" at bounding box center [618, 271] width 10 height 8
radio input "true"
click at [990, 461] on button "Submit" at bounding box center [1016, 454] width 101 height 29
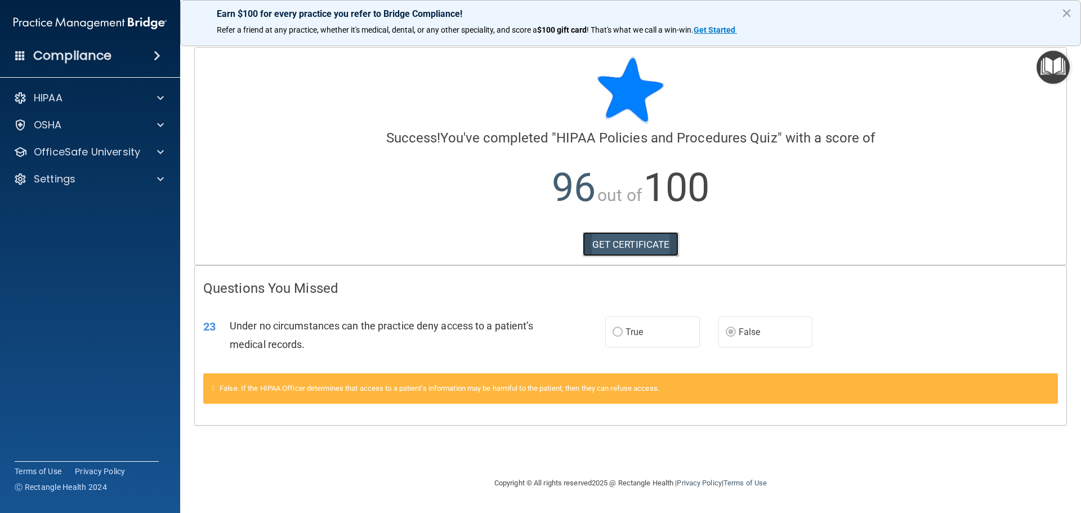
click at [620, 250] on link "GET CERTIFICATE" at bounding box center [631, 244] width 96 height 25
click at [164, 155] on div at bounding box center [159, 152] width 28 height 14
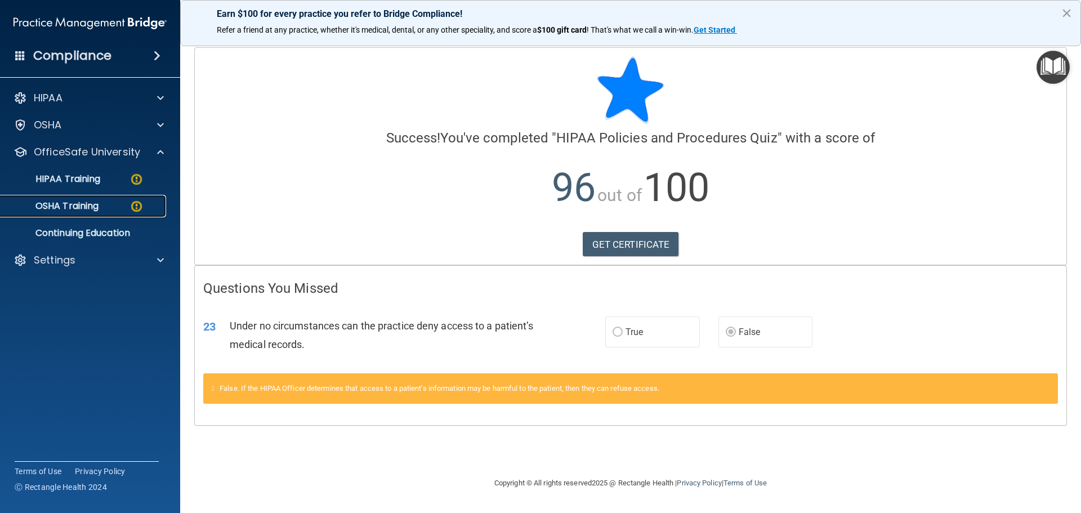
click at [107, 202] on div "OSHA Training" at bounding box center [84, 206] width 154 height 11
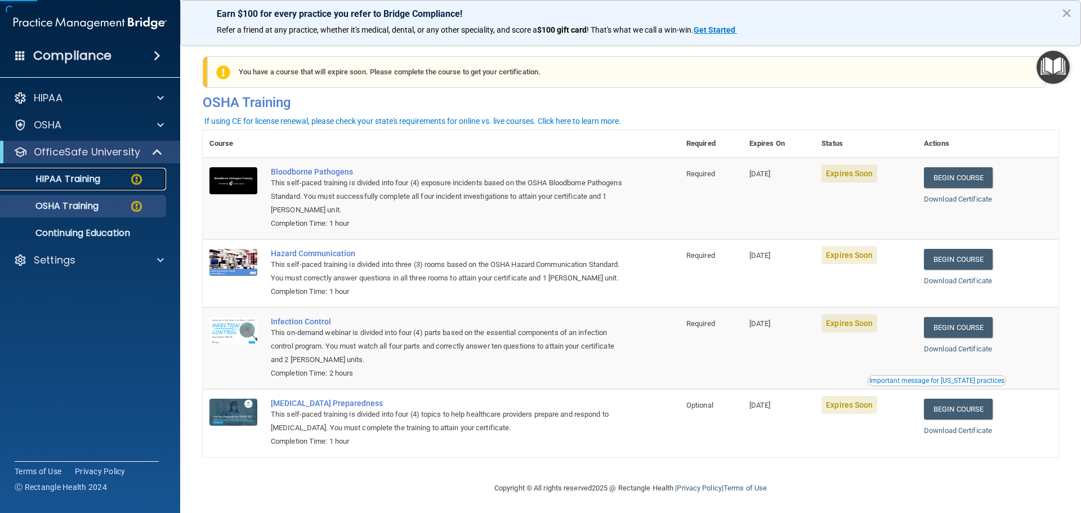
click at [87, 184] on p "HIPAA Training" at bounding box center [53, 178] width 93 height 11
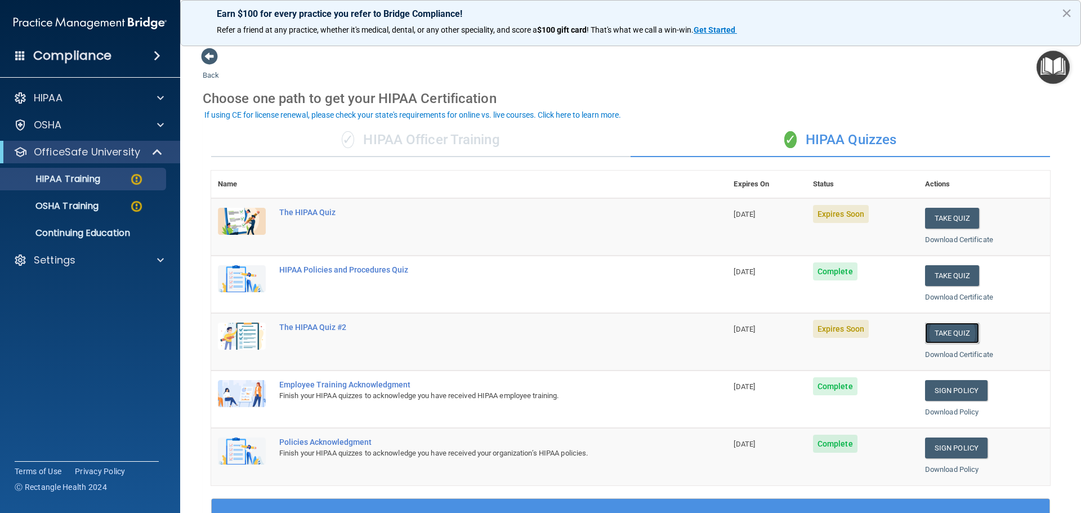
click at [947, 327] on button "Take Quiz" at bounding box center [952, 333] width 54 height 21
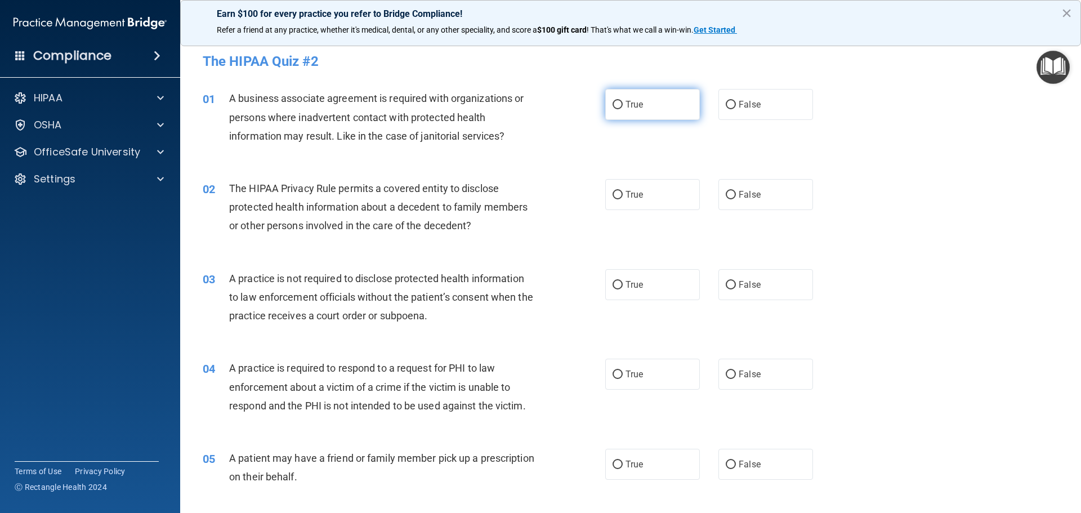
drag, startPoint x: 646, startPoint y: 124, endPoint x: 648, endPoint y: 115, distance: 8.7
click at [646, 124] on div "01 A business associate agreement is required with organizations or persons whe…" at bounding box center [630, 120] width 873 height 90
click at [648, 115] on label "True" at bounding box center [652, 104] width 95 height 31
click at [623, 109] on input "True" at bounding box center [618, 105] width 10 height 8
radio input "true"
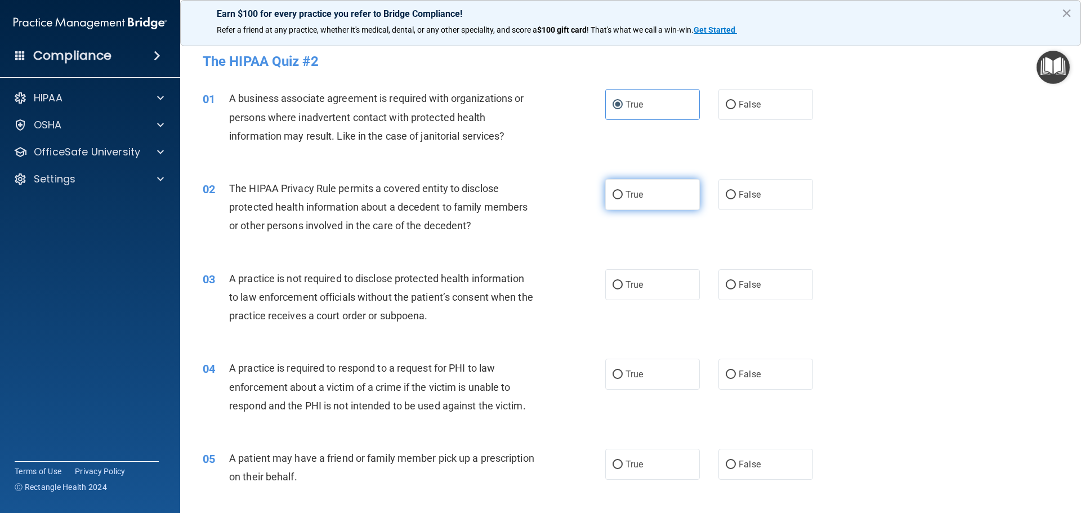
click at [647, 200] on label "True" at bounding box center [652, 194] width 95 height 31
click at [623, 199] on input "True" at bounding box center [618, 195] width 10 height 8
radio input "true"
click at [639, 293] on label "True" at bounding box center [652, 284] width 95 height 31
click at [623, 290] on input "True" at bounding box center [618, 285] width 10 height 8
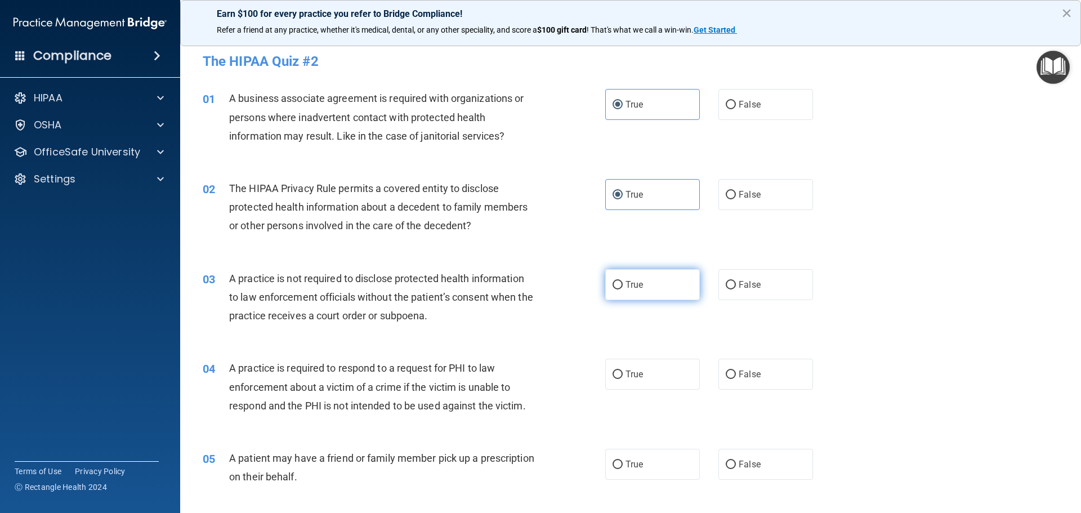
radio input "true"
click at [908, 195] on div "02 The HIPAA Privacy Rule permits a covered entity to disclose protected health…" at bounding box center [630, 210] width 873 height 90
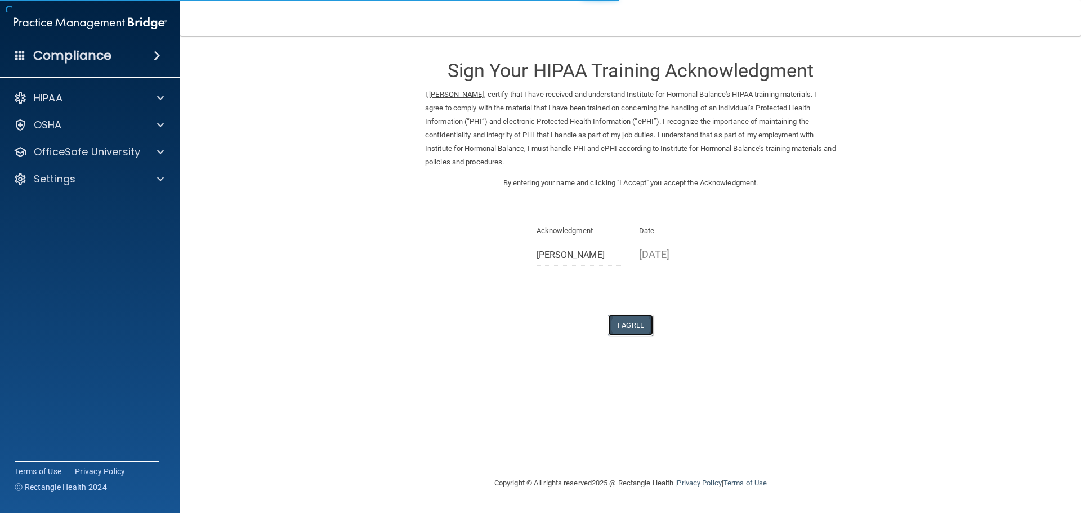
click at [635, 326] on button "I Agree" at bounding box center [630, 325] width 45 height 21
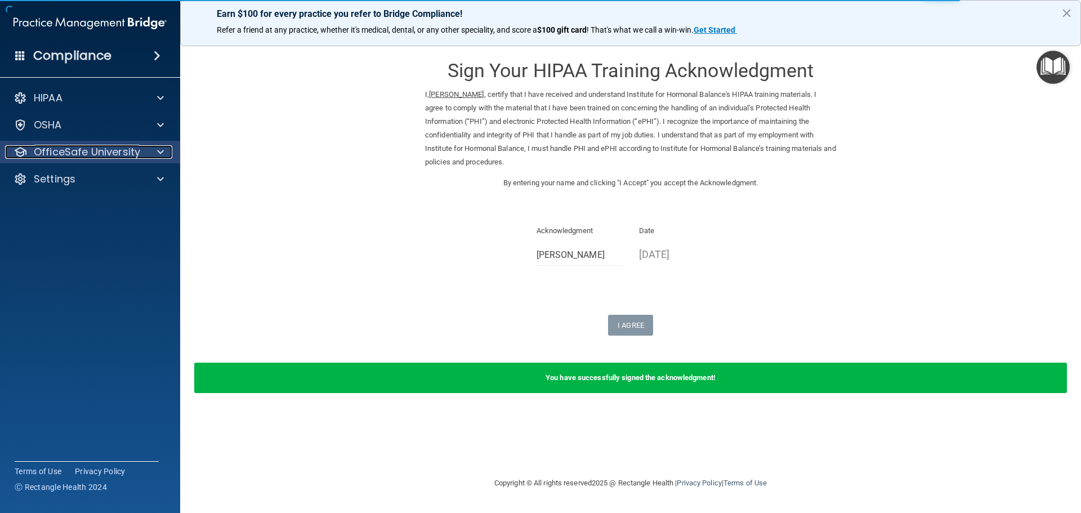
click at [158, 154] on span at bounding box center [160, 152] width 7 height 14
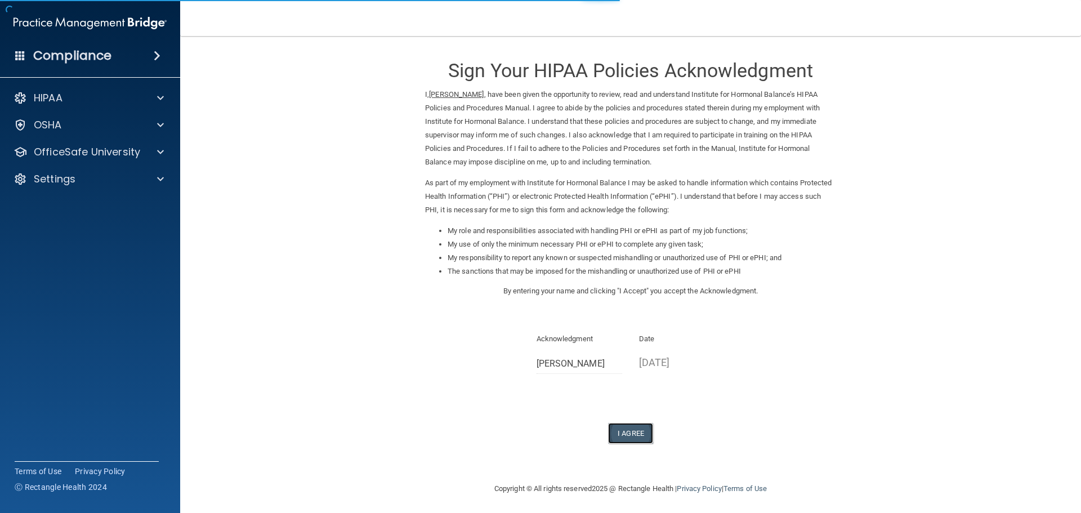
click at [630, 435] on button "I Agree" at bounding box center [630, 433] width 45 height 21
